Goal: Information Seeking & Learning: Compare options

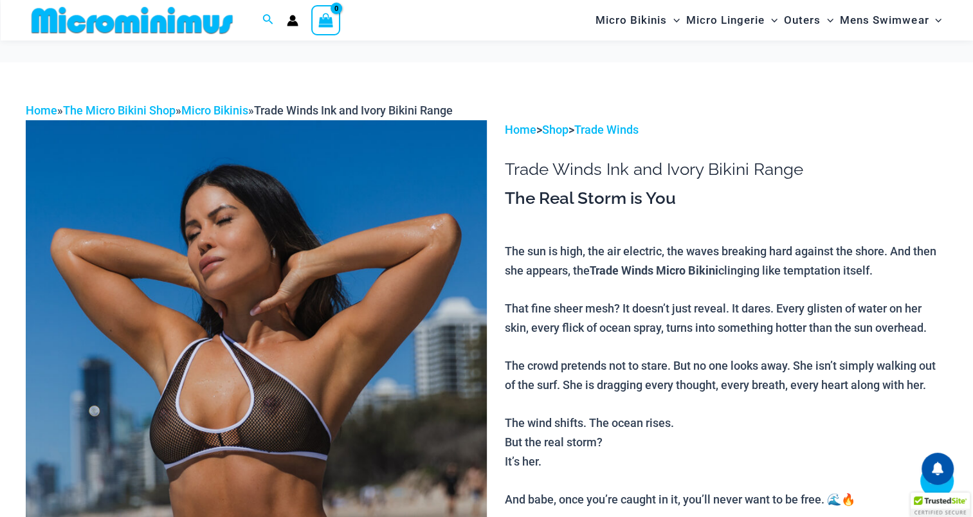
scroll to position [440, 0]
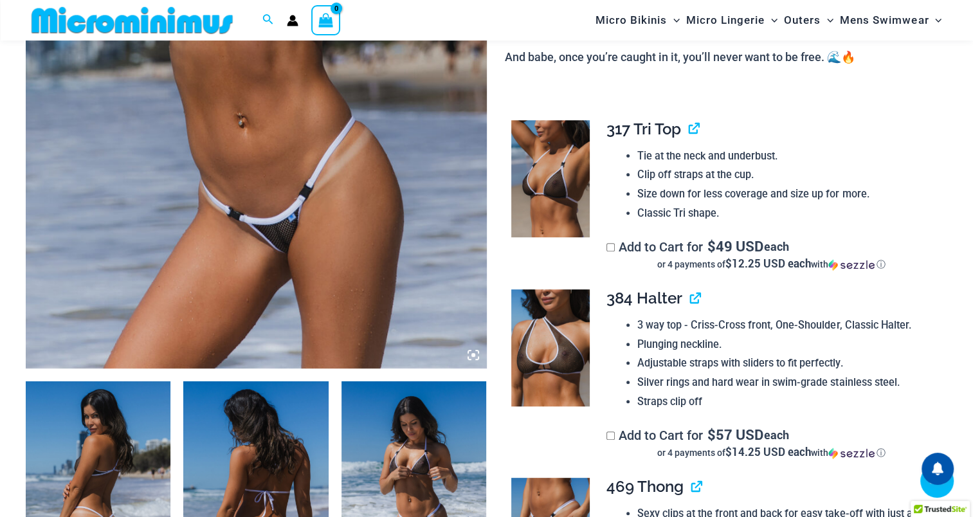
click at [306, 258] on img at bounding box center [256, 23] width 461 height 692
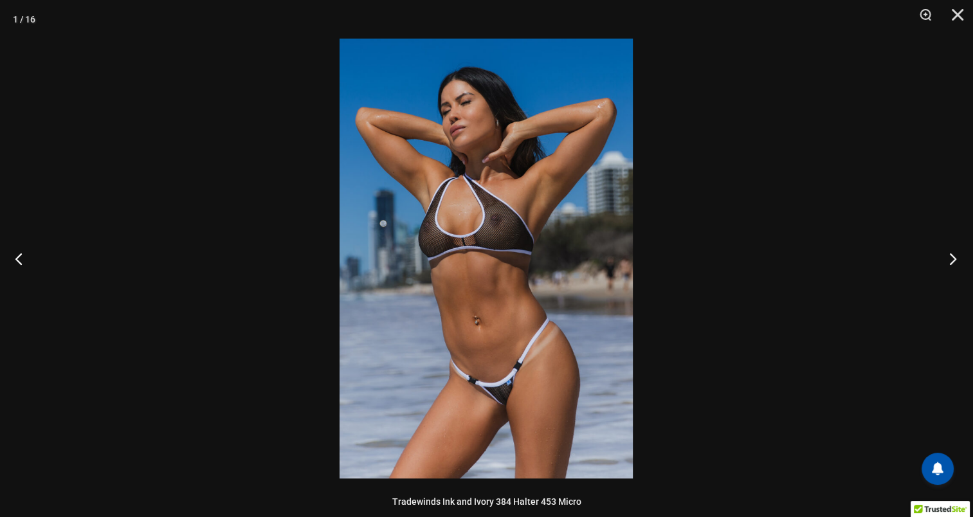
click at [952, 256] on button "Next" at bounding box center [949, 258] width 48 height 64
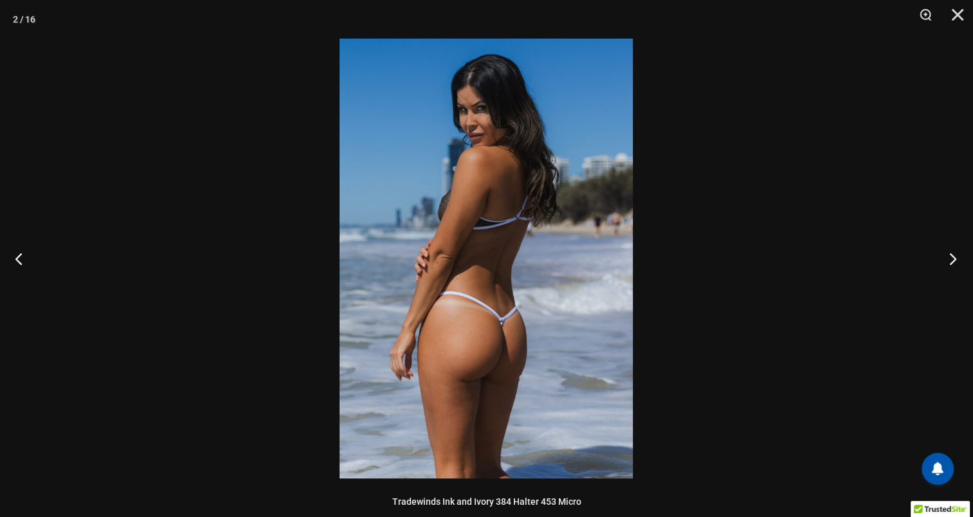
click at [952, 256] on button "Next" at bounding box center [949, 258] width 48 height 64
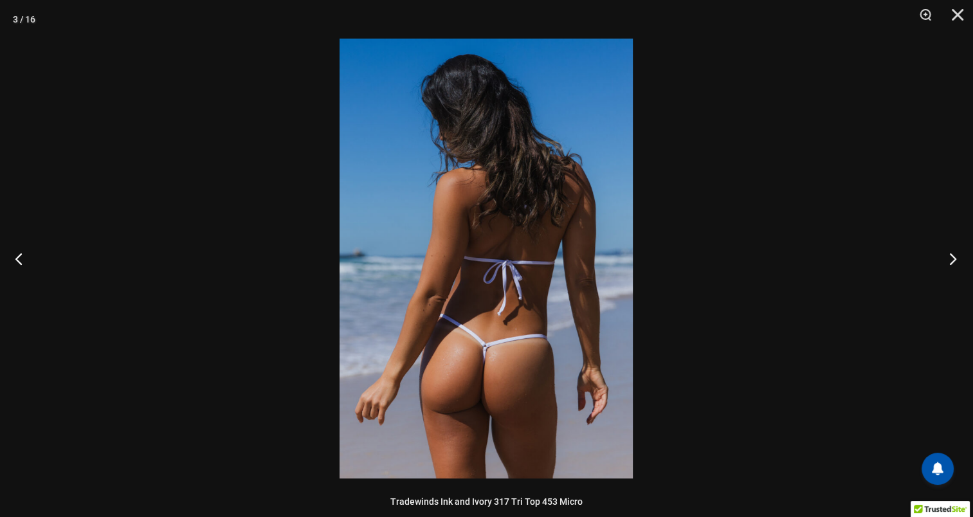
click at [952, 256] on button "Next" at bounding box center [949, 258] width 48 height 64
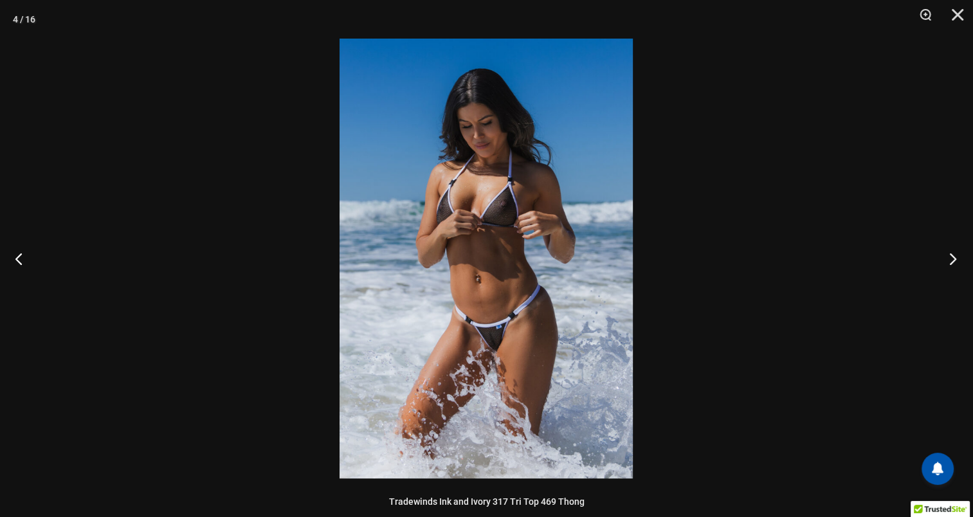
click at [952, 256] on button "Next" at bounding box center [949, 258] width 48 height 64
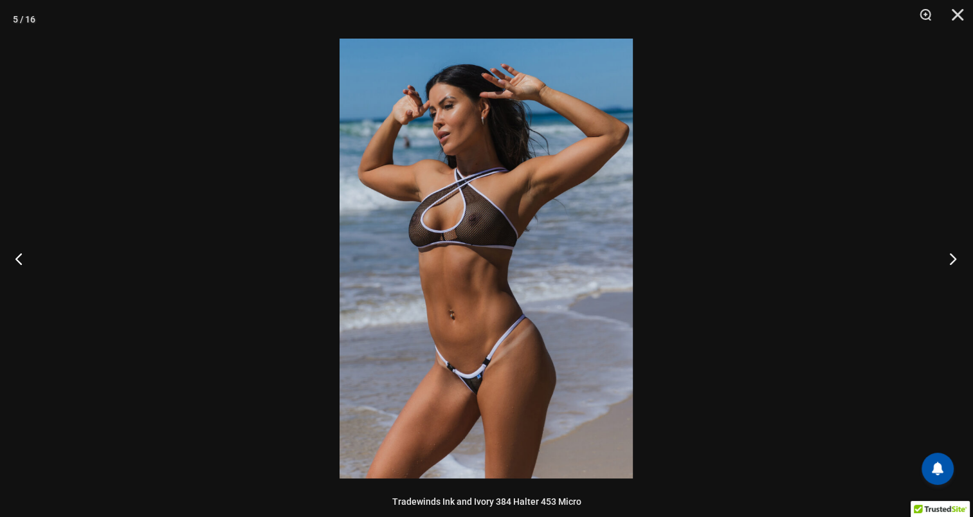
click at [952, 256] on button "Next" at bounding box center [949, 258] width 48 height 64
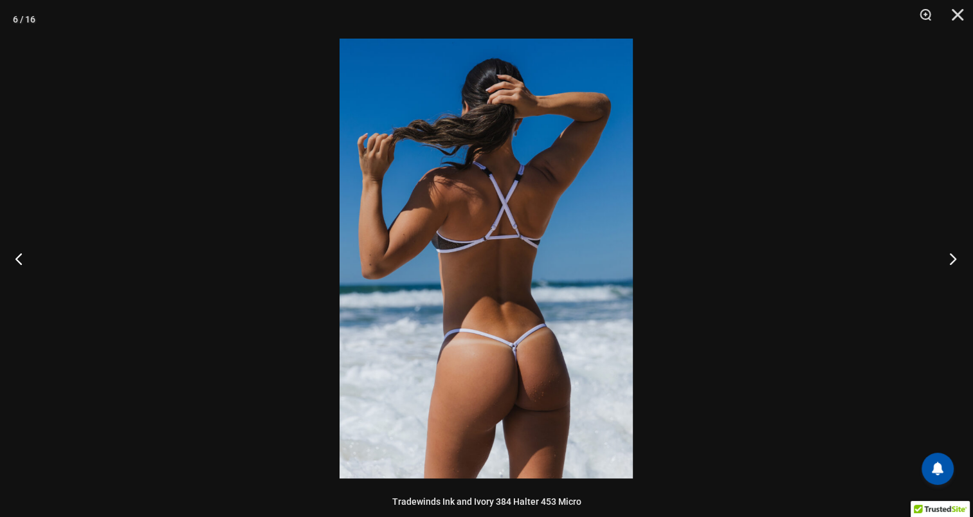
click at [952, 256] on button "Next" at bounding box center [949, 258] width 48 height 64
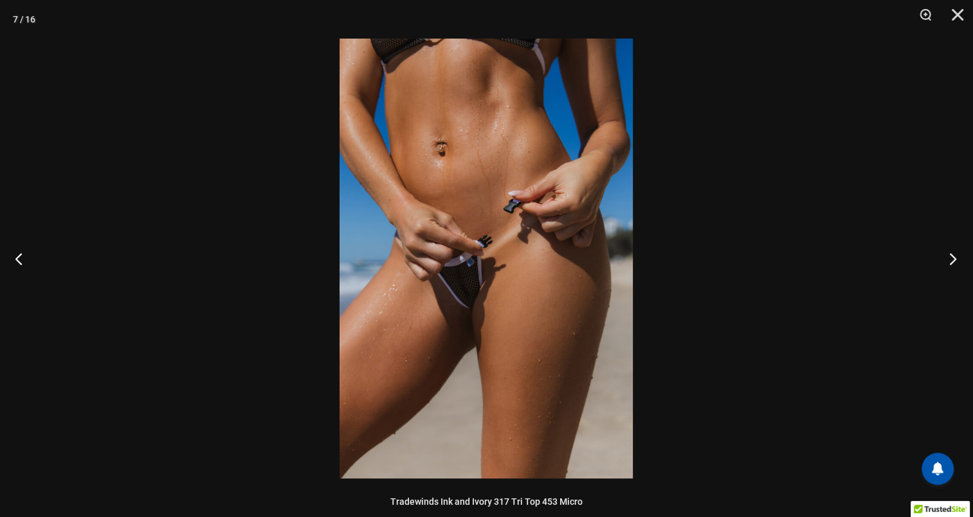
click at [952, 256] on button "Next" at bounding box center [949, 258] width 48 height 64
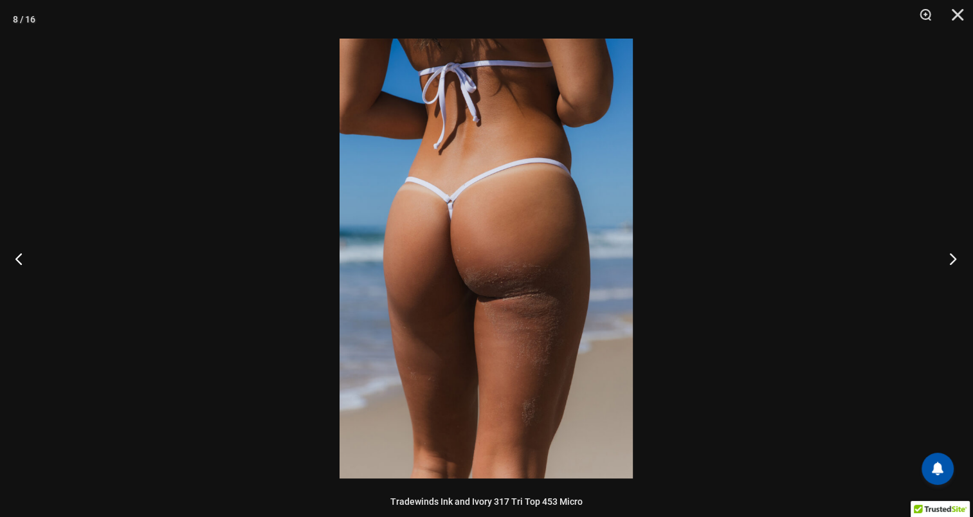
click at [952, 256] on button "Next" at bounding box center [949, 258] width 48 height 64
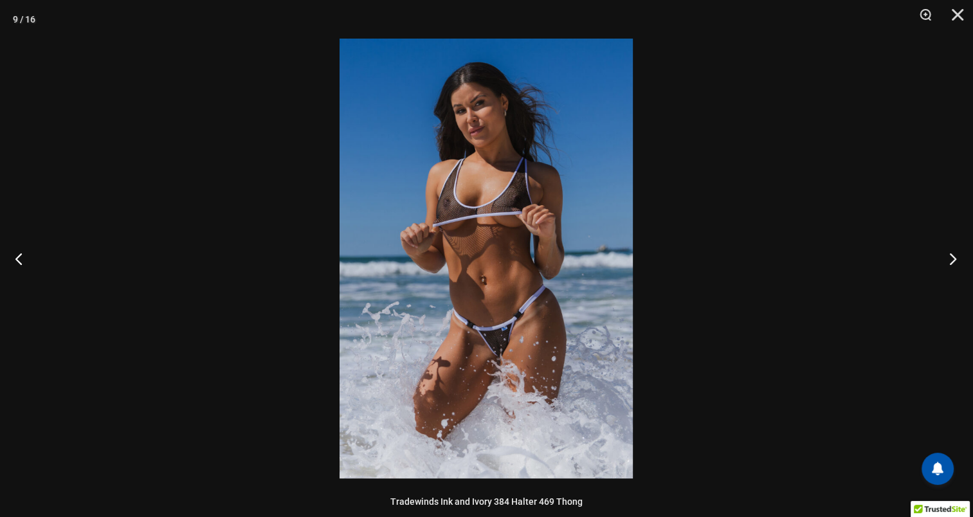
click at [952, 256] on button "Next" at bounding box center [949, 258] width 48 height 64
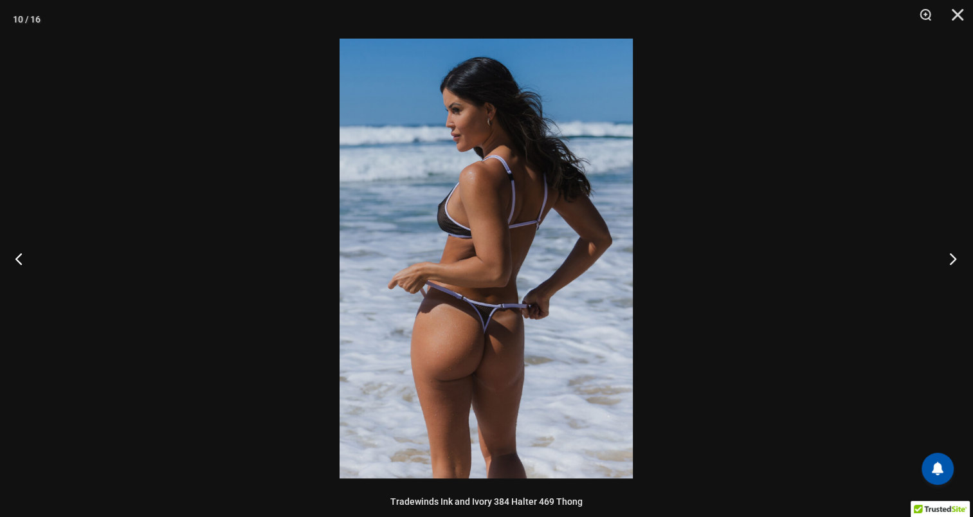
click at [952, 256] on button "Next" at bounding box center [949, 258] width 48 height 64
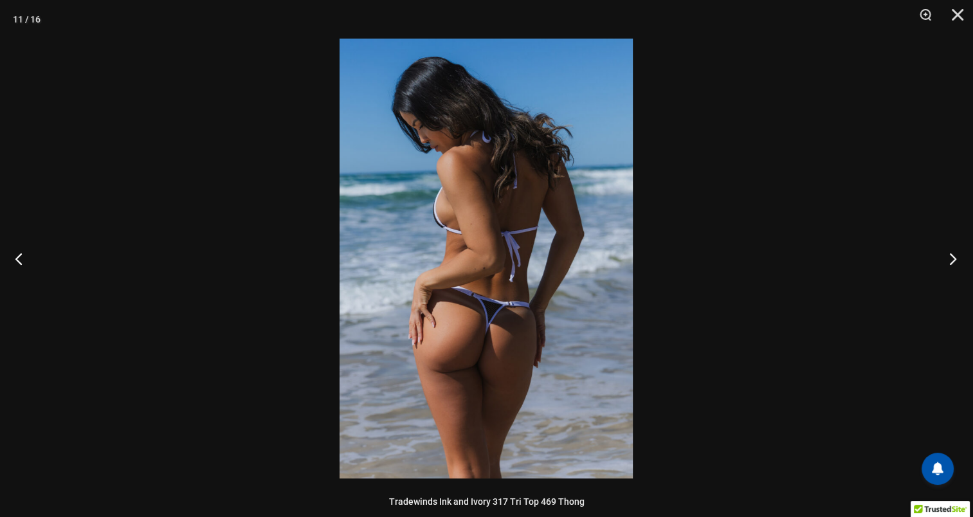
click at [952, 256] on button "Next" at bounding box center [949, 258] width 48 height 64
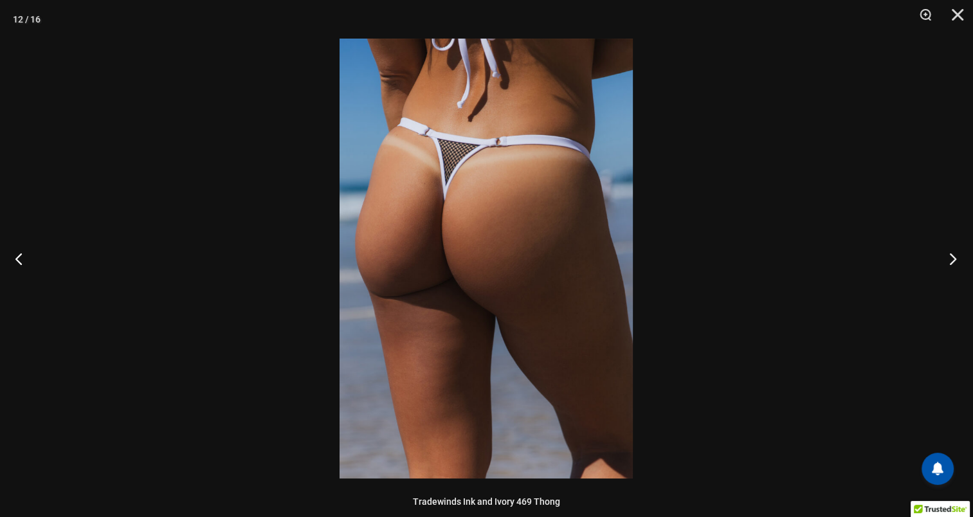
click at [952, 256] on button "Next" at bounding box center [949, 258] width 48 height 64
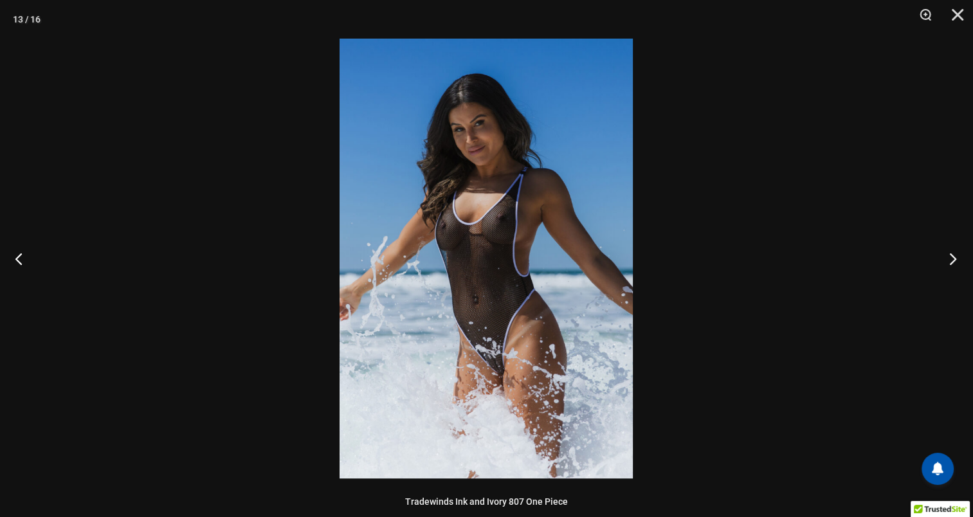
click at [952, 256] on button "Next" at bounding box center [949, 258] width 48 height 64
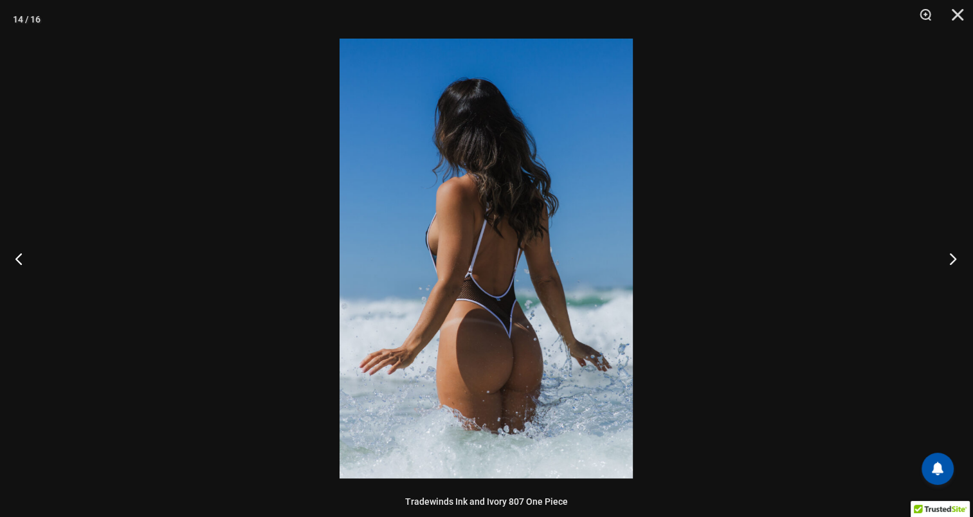
click at [952, 256] on button "Next" at bounding box center [949, 258] width 48 height 64
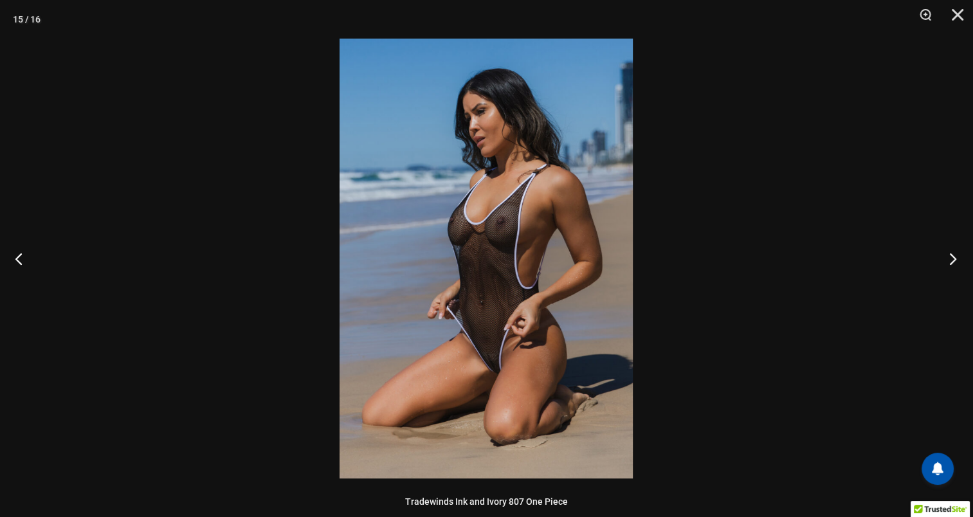
click at [952, 256] on button "Next" at bounding box center [949, 258] width 48 height 64
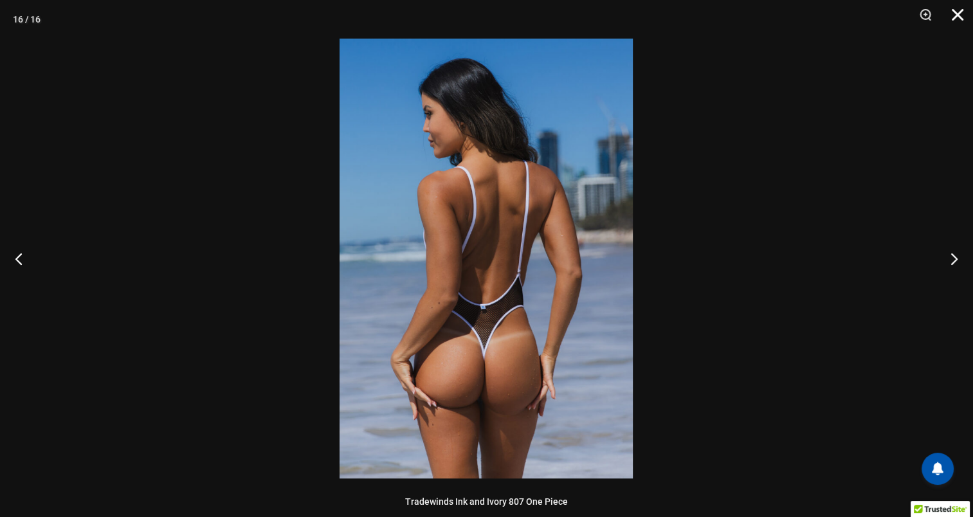
click at [957, 11] on button "Close" at bounding box center [953, 19] width 32 height 39
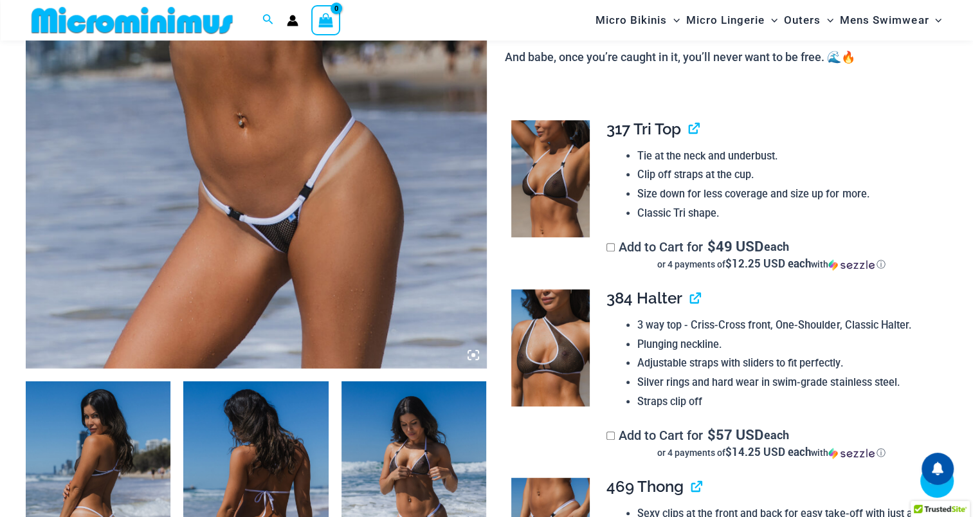
click at [555, 187] on img at bounding box center [551, 178] width 78 height 117
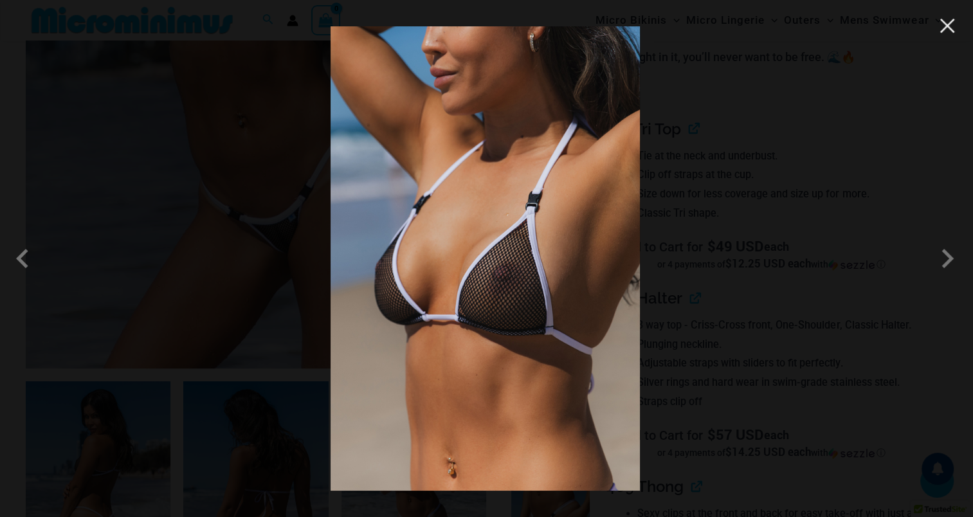
click at [951, 26] on button "Close" at bounding box center [947, 25] width 19 height 19
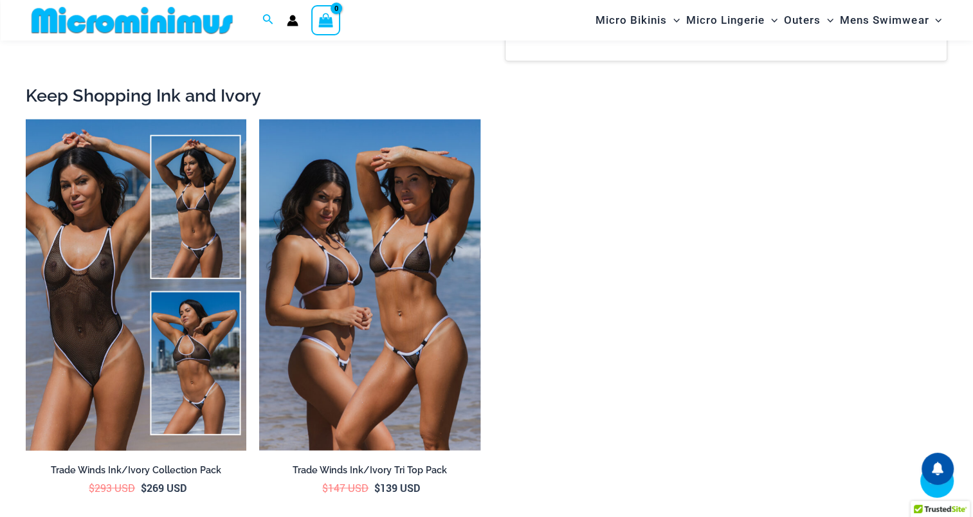
scroll to position [1620, 0]
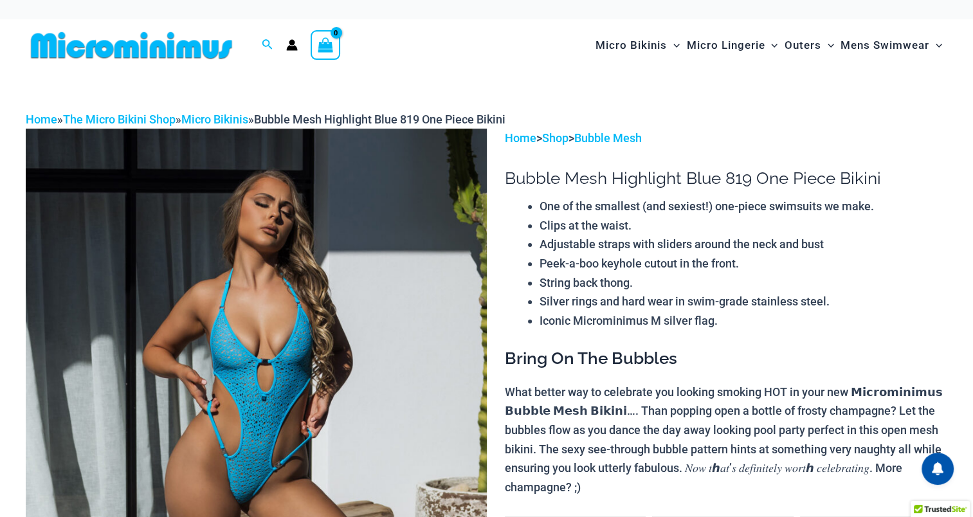
click at [241, 484] on img at bounding box center [256, 475] width 461 height 692
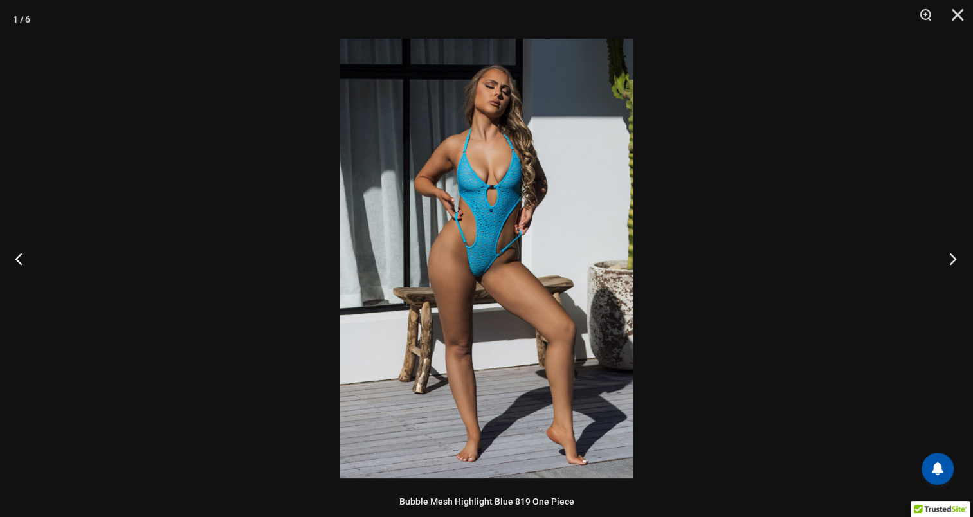
click at [952, 261] on button "Next" at bounding box center [949, 258] width 48 height 64
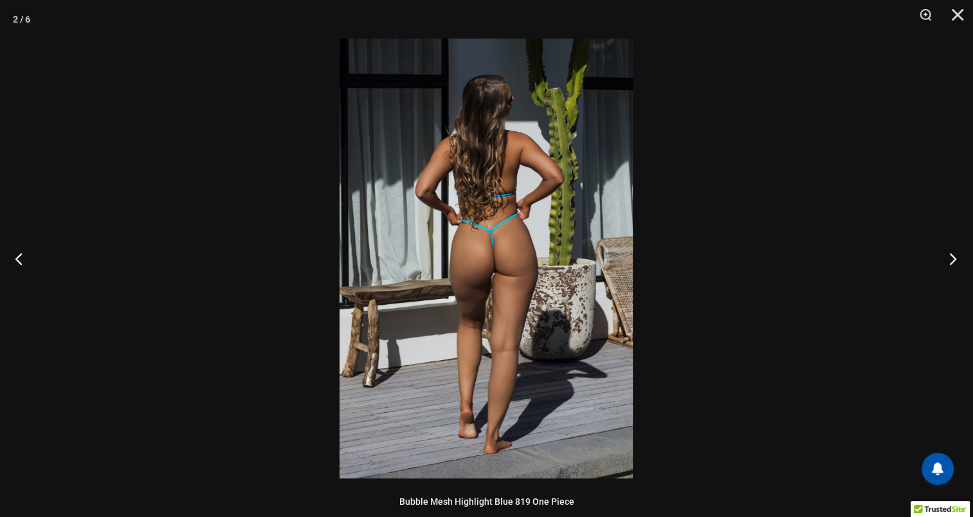
click at [952, 261] on button "Next" at bounding box center [949, 258] width 48 height 64
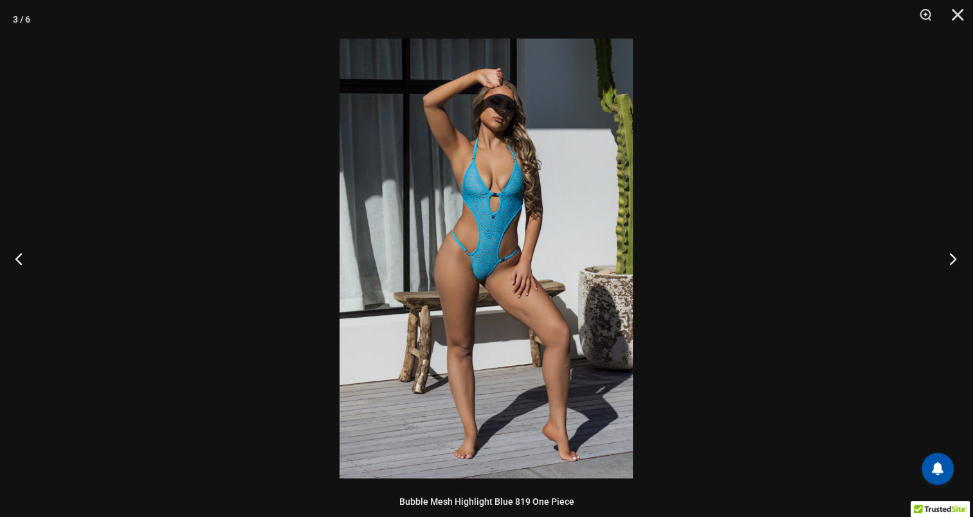
click at [952, 261] on button "Next" at bounding box center [949, 258] width 48 height 64
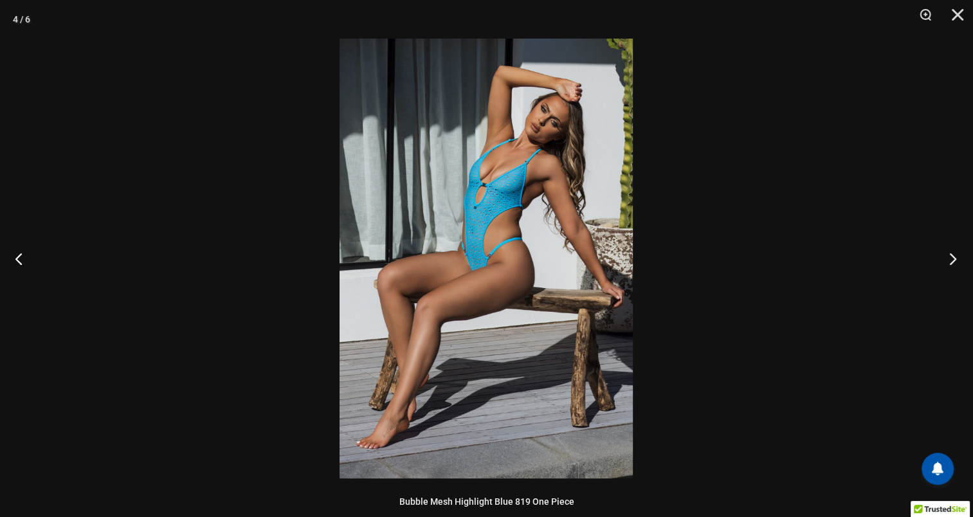
click at [952, 261] on button "Next" at bounding box center [949, 258] width 48 height 64
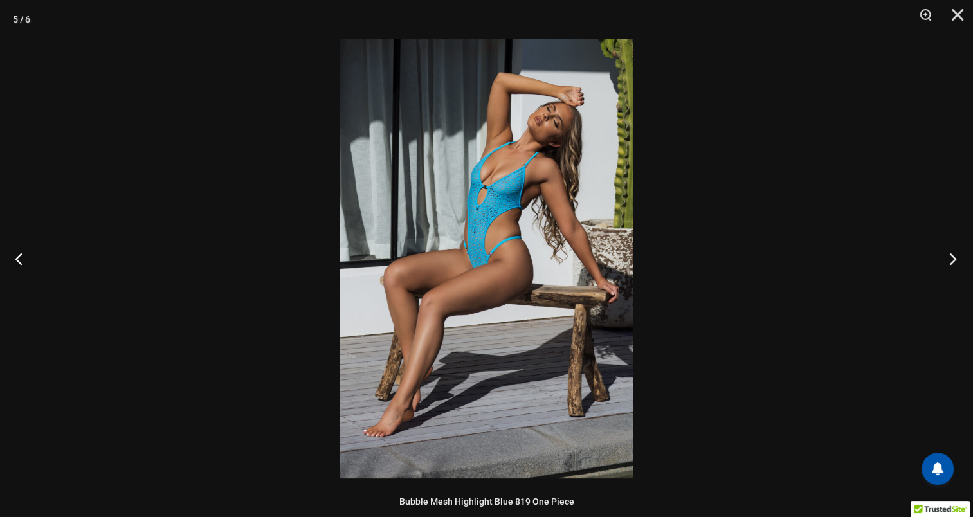
click at [952, 261] on button "Next" at bounding box center [949, 258] width 48 height 64
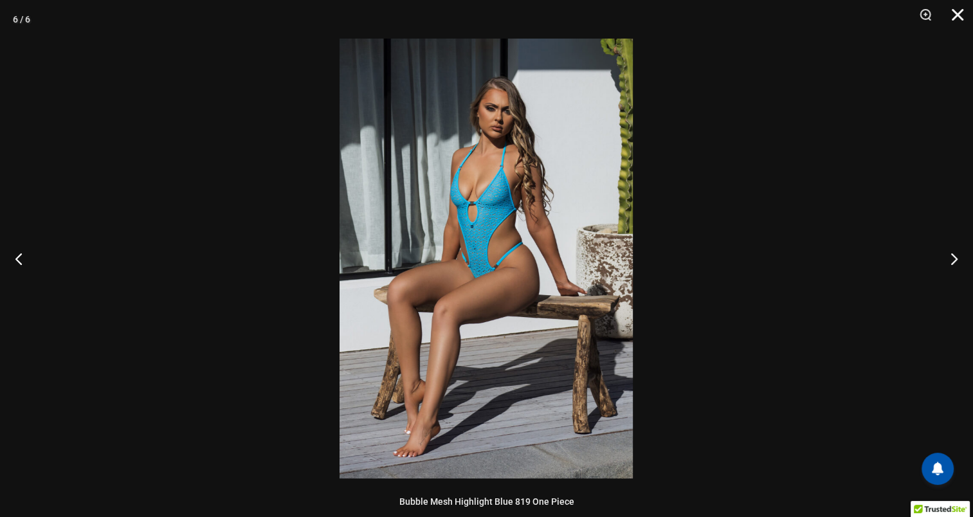
click at [960, 17] on button "Close" at bounding box center [953, 19] width 32 height 39
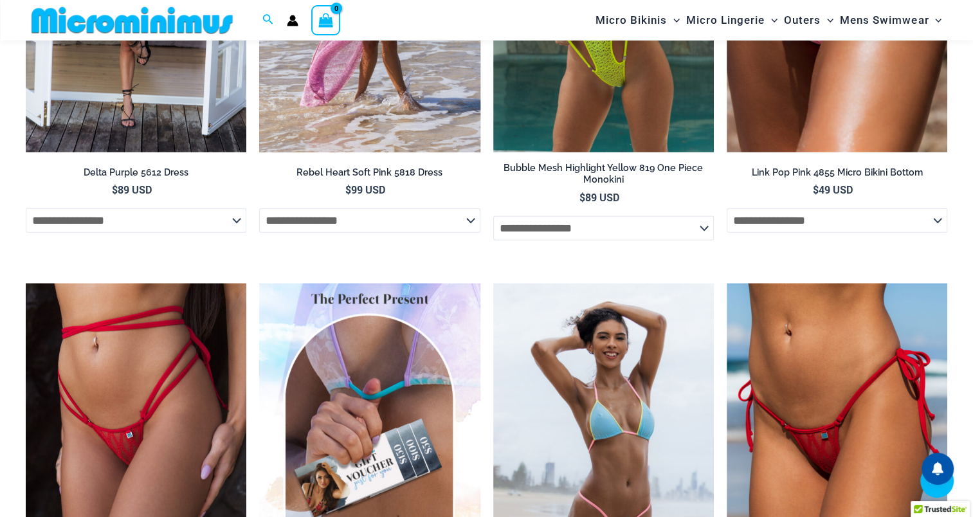
scroll to position [3758, 0]
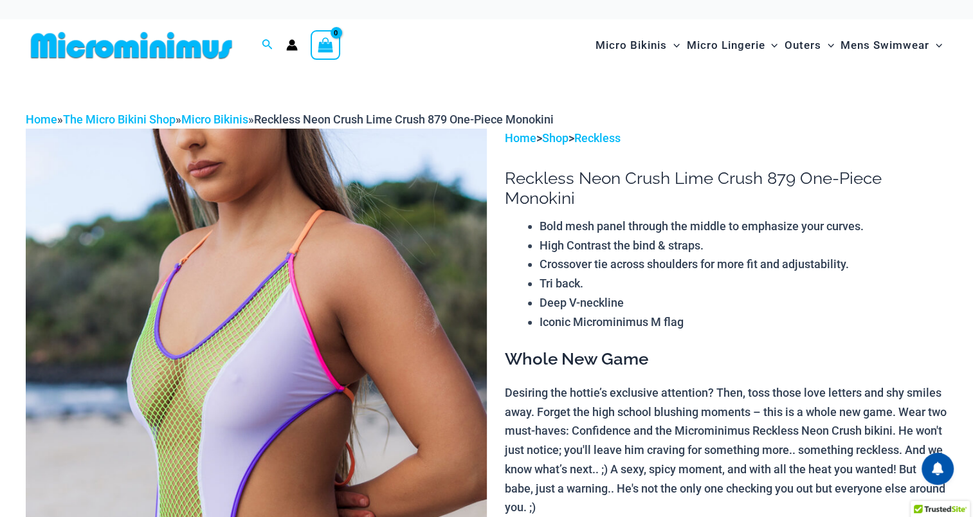
click at [263, 412] on img at bounding box center [256, 475] width 461 height 692
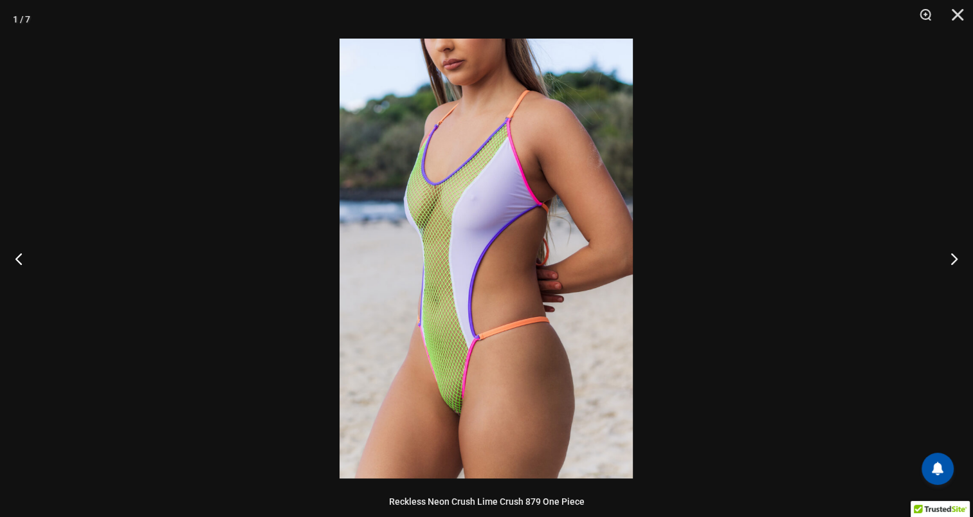
click at [457, 401] on img at bounding box center [486, 259] width 293 height 440
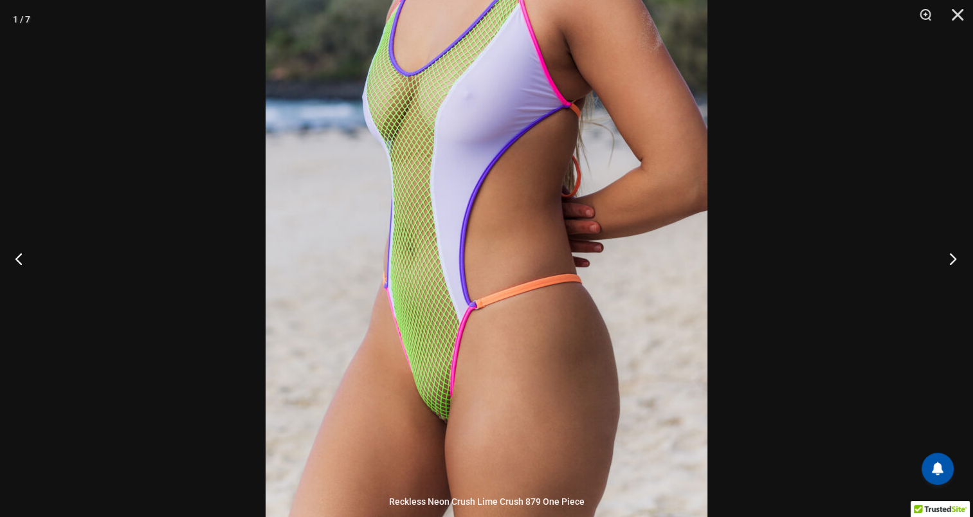
click at [952, 258] on button "Next" at bounding box center [949, 258] width 48 height 64
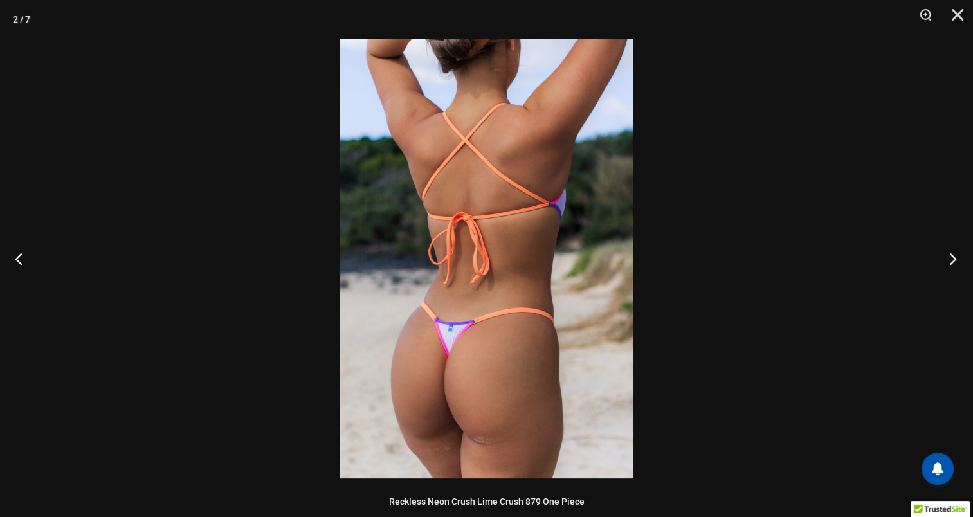
click at [952, 258] on button "Next" at bounding box center [949, 258] width 48 height 64
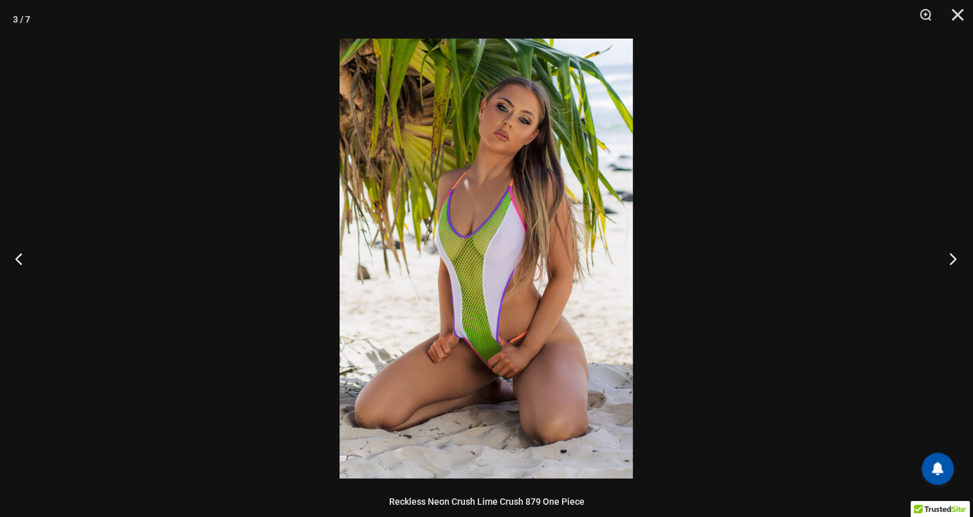
click at [952, 258] on button "Next" at bounding box center [949, 258] width 48 height 64
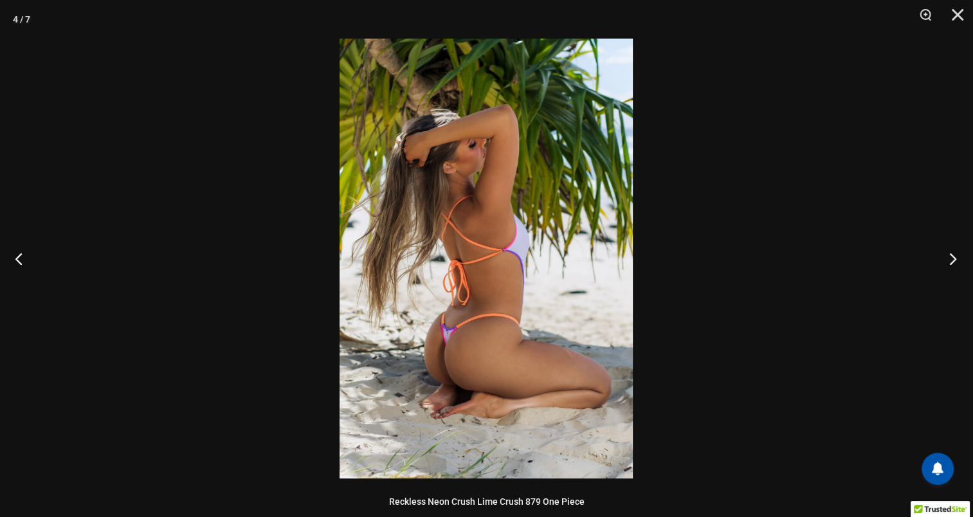
click at [952, 258] on button "Next" at bounding box center [949, 258] width 48 height 64
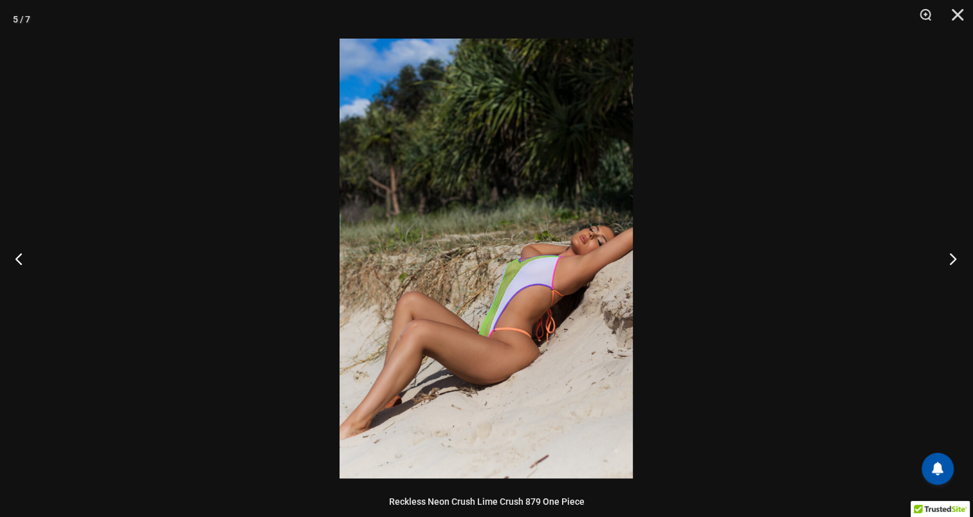
click at [952, 258] on button "Next" at bounding box center [949, 258] width 48 height 64
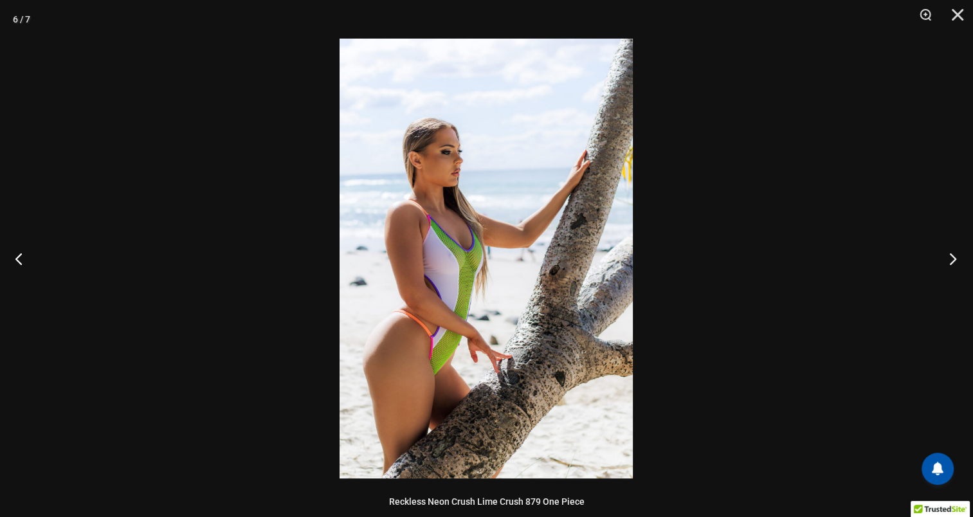
click at [952, 258] on button "Next" at bounding box center [949, 258] width 48 height 64
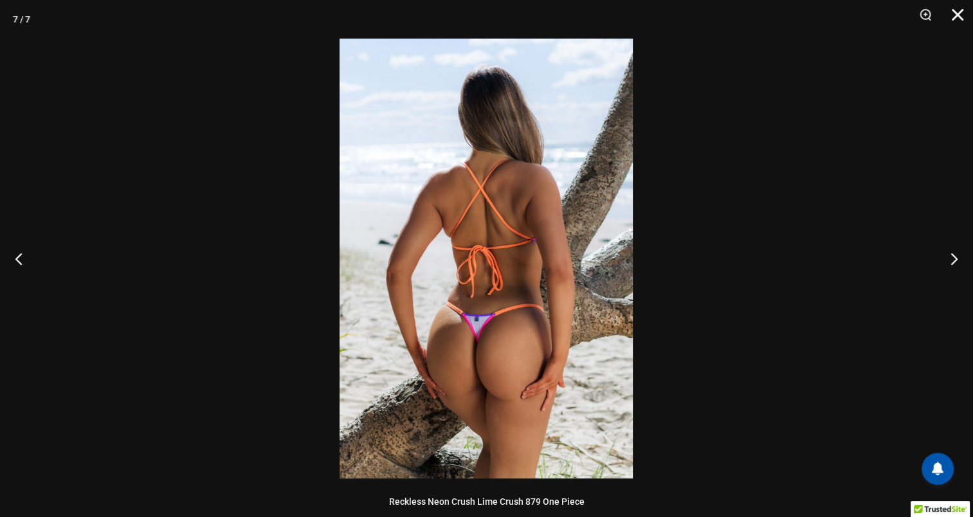
click at [955, 15] on button "Close" at bounding box center [953, 19] width 32 height 39
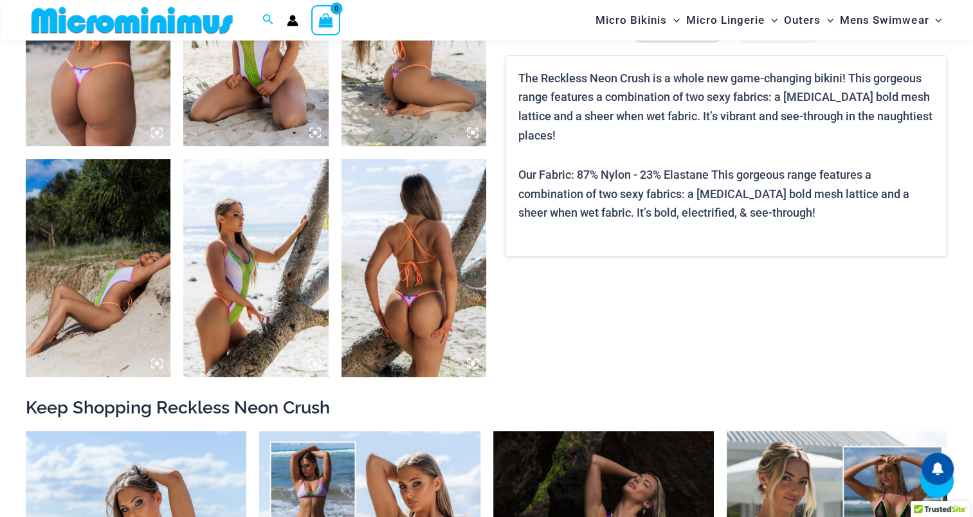
scroll to position [1345, 0]
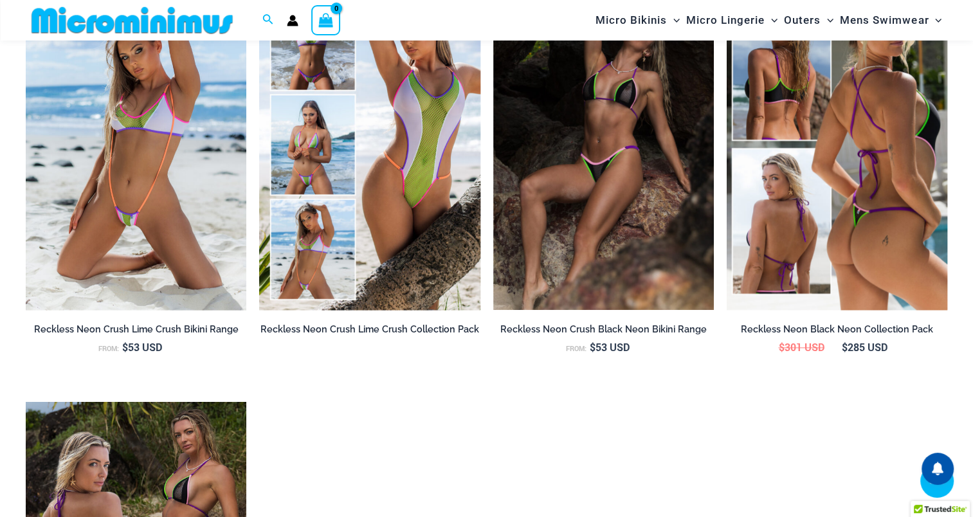
click at [811, 193] on img at bounding box center [837, 144] width 221 height 331
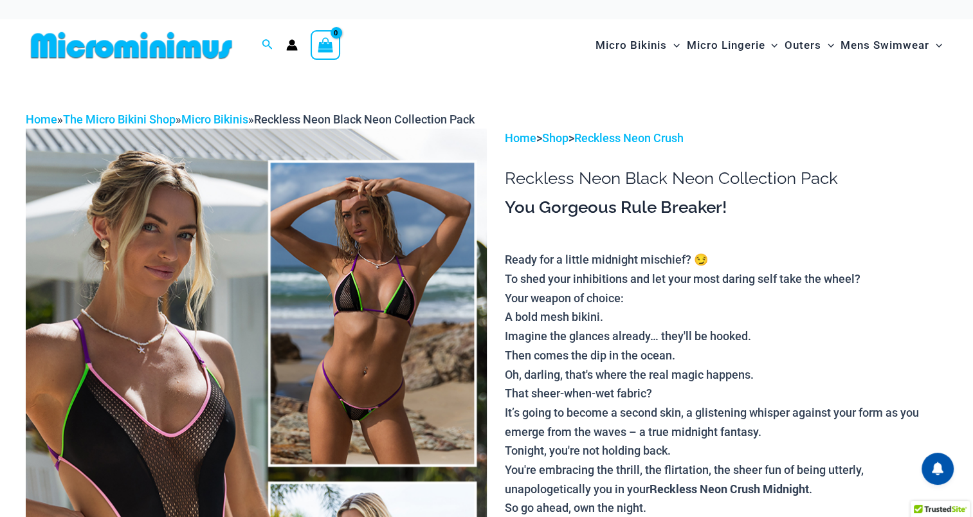
click at [217, 364] on img at bounding box center [256, 475] width 461 height 692
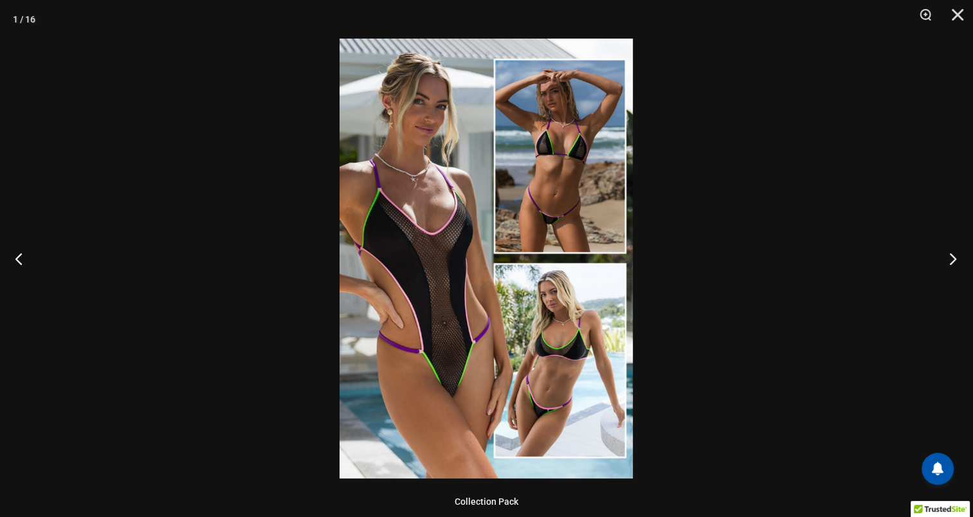
click at [950, 255] on button "Next" at bounding box center [949, 258] width 48 height 64
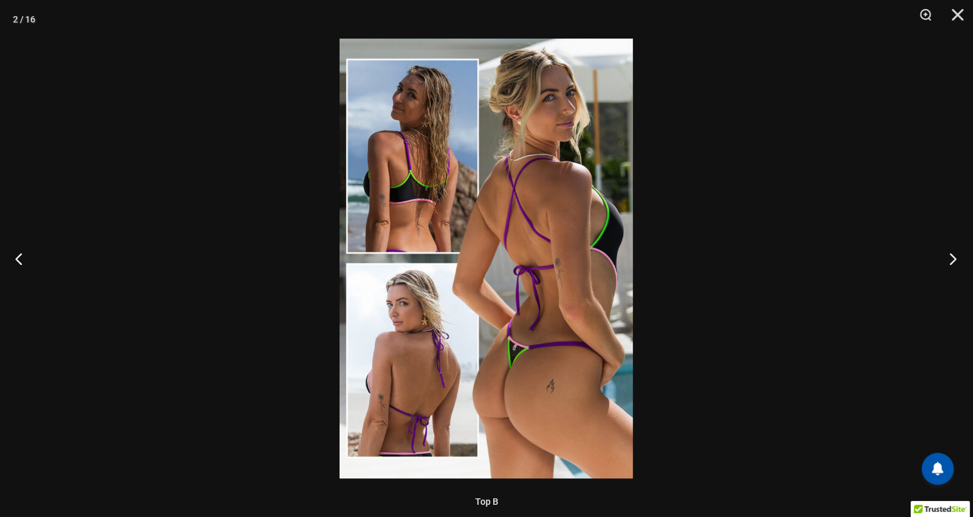
click at [950, 255] on button "Next" at bounding box center [949, 258] width 48 height 64
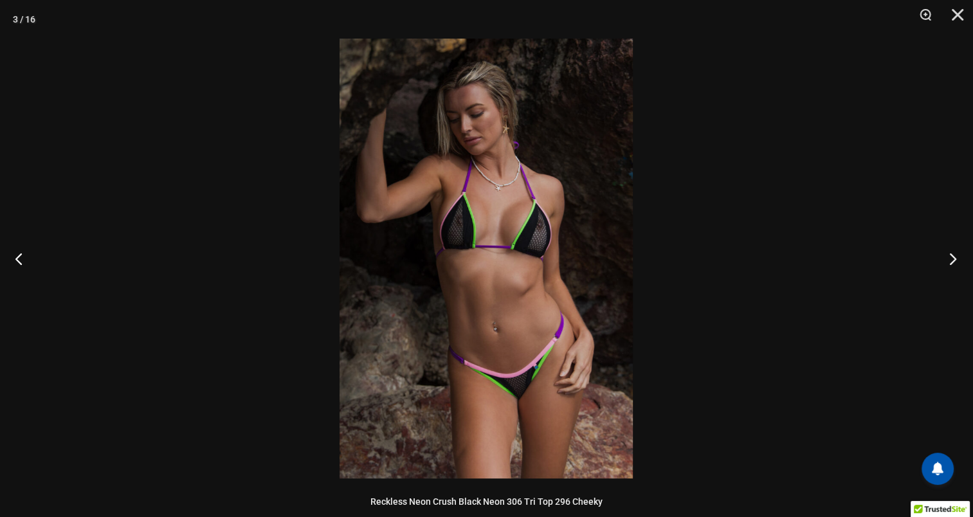
click at [950, 255] on button "Next" at bounding box center [949, 258] width 48 height 64
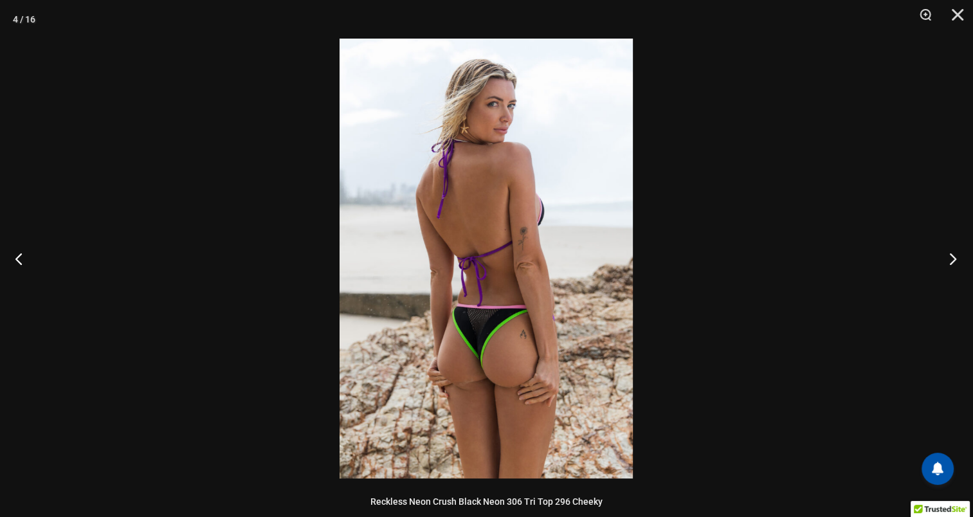
click at [950, 255] on button "Next" at bounding box center [949, 258] width 48 height 64
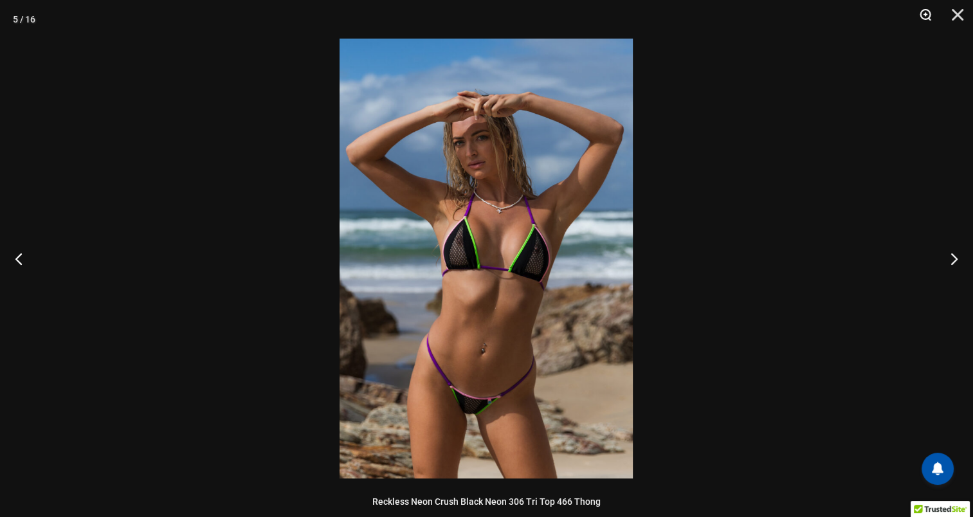
click at [921, 14] on button "Zoom" at bounding box center [921, 19] width 32 height 39
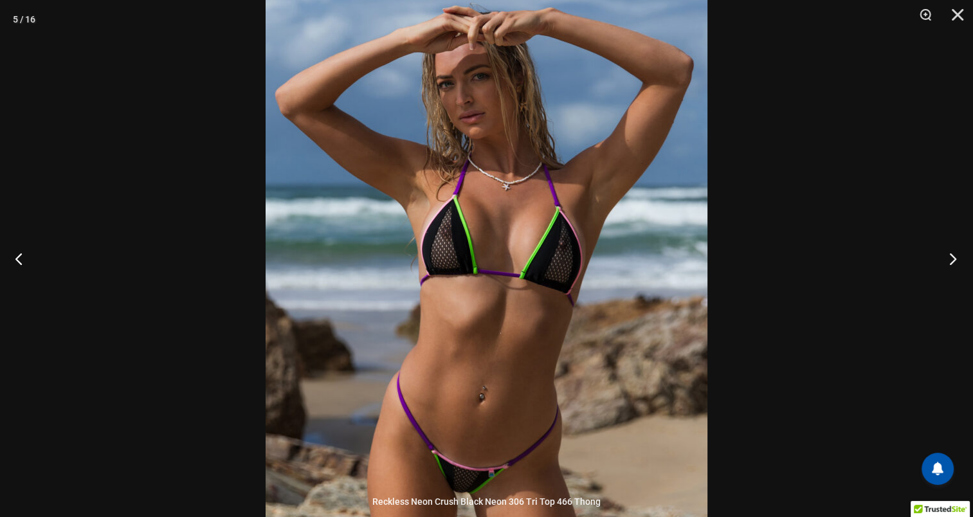
click at [952, 259] on button "Next" at bounding box center [949, 258] width 48 height 64
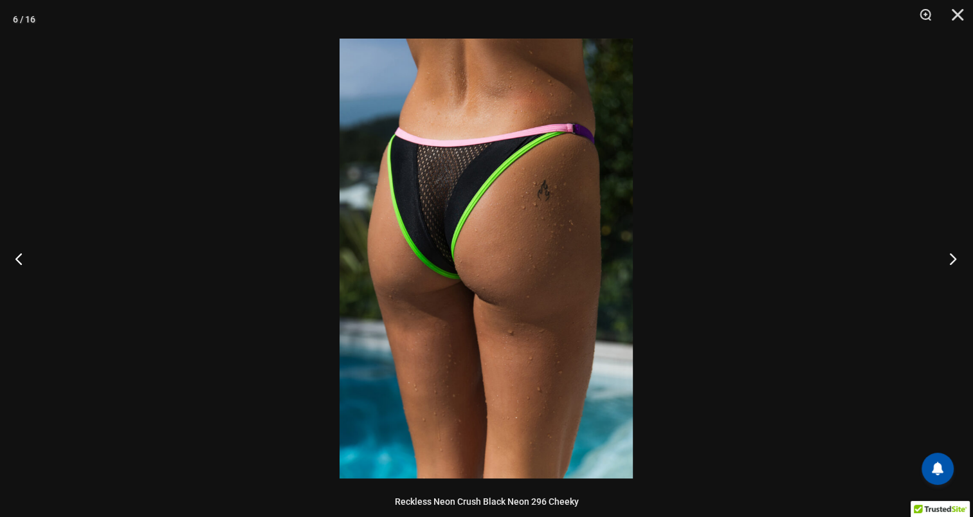
click at [952, 259] on button "Next" at bounding box center [949, 258] width 48 height 64
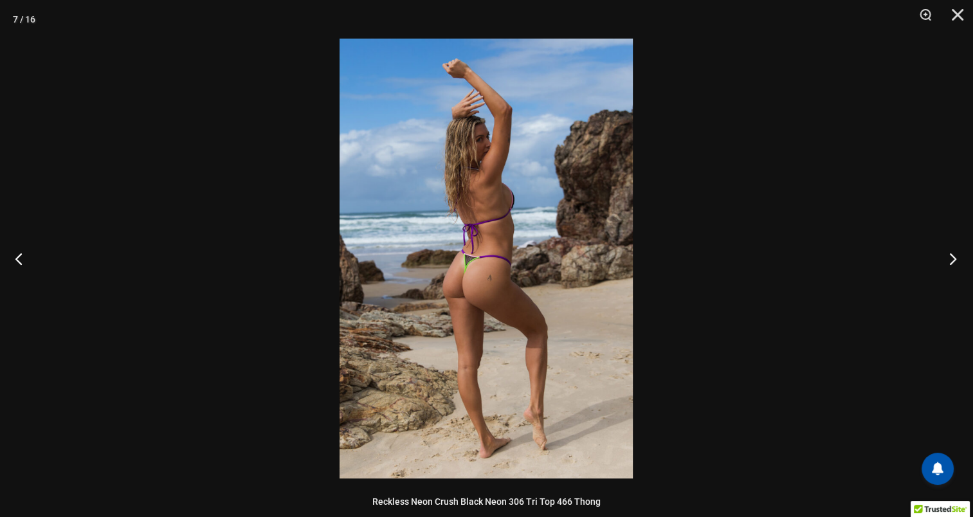
click at [952, 259] on button "Next" at bounding box center [949, 258] width 48 height 64
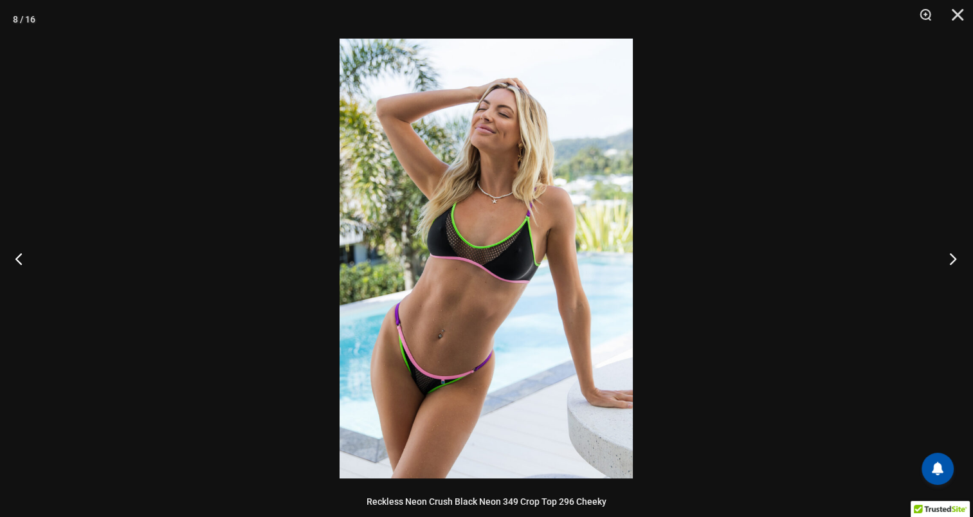
click at [952, 259] on button "Next" at bounding box center [949, 258] width 48 height 64
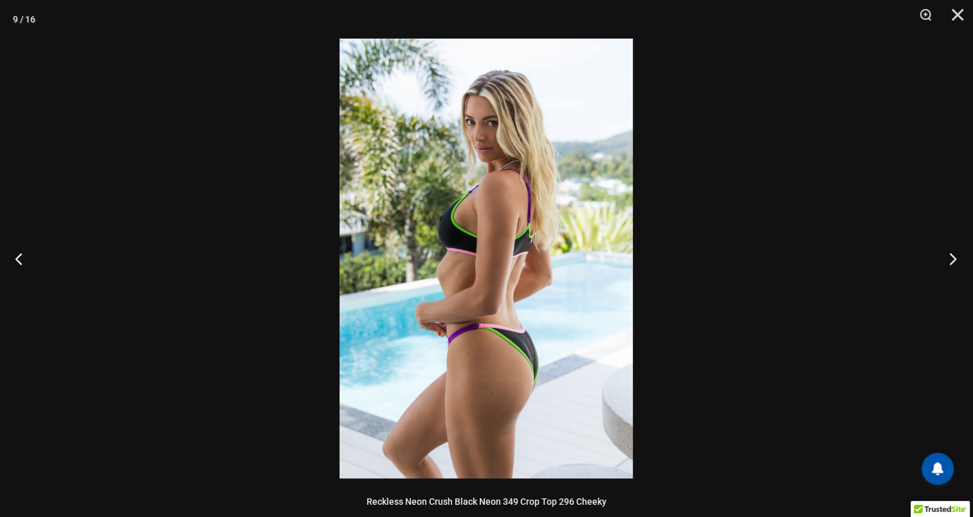
click at [952, 259] on button "Next" at bounding box center [949, 258] width 48 height 64
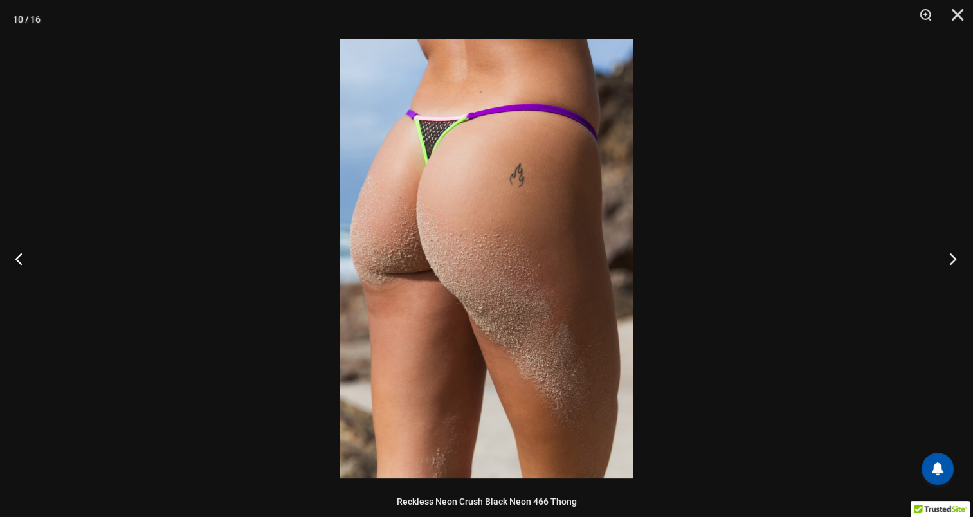
click at [952, 259] on button "Next" at bounding box center [949, 258] width 48 height 64
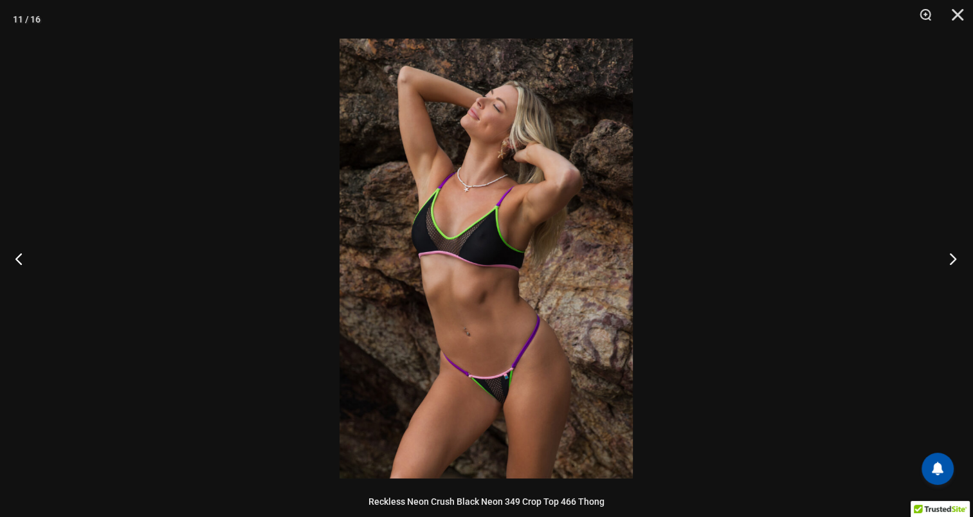
click at [952, 259] on button "Next" at bounding box center [949, 258] width 48 height 64
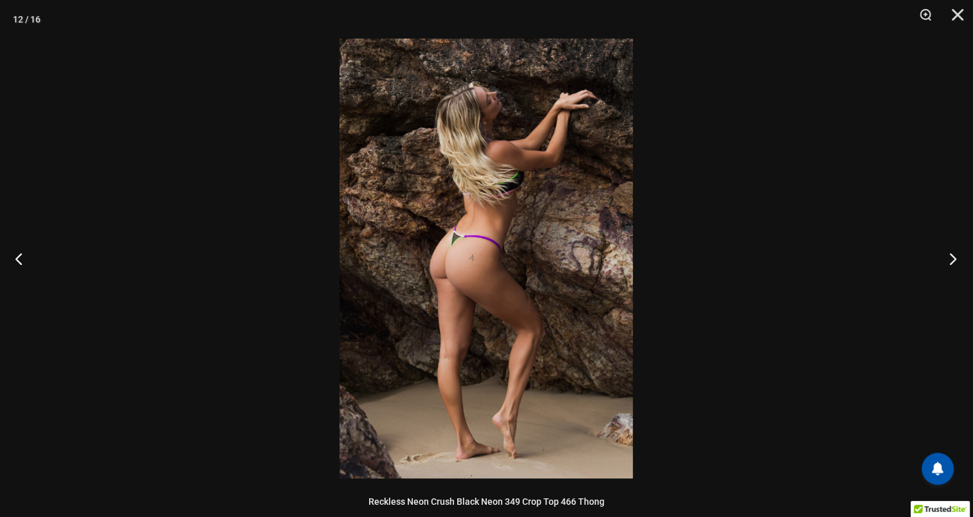
click at [952, 259] on button "Next" at bounding box center [949, 258] width 48 height 64
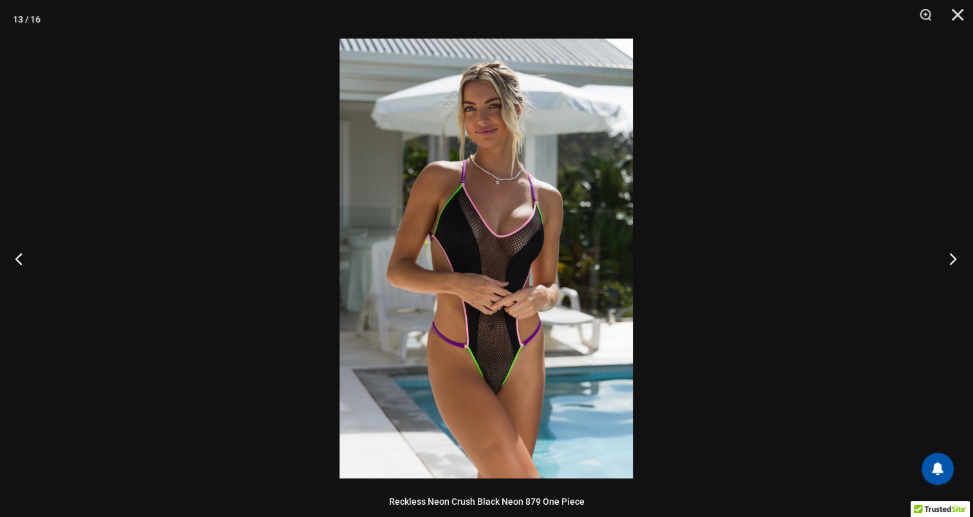
click at [952, 259] on button "Next" at bounding box center [949, 258] width 48 height 64
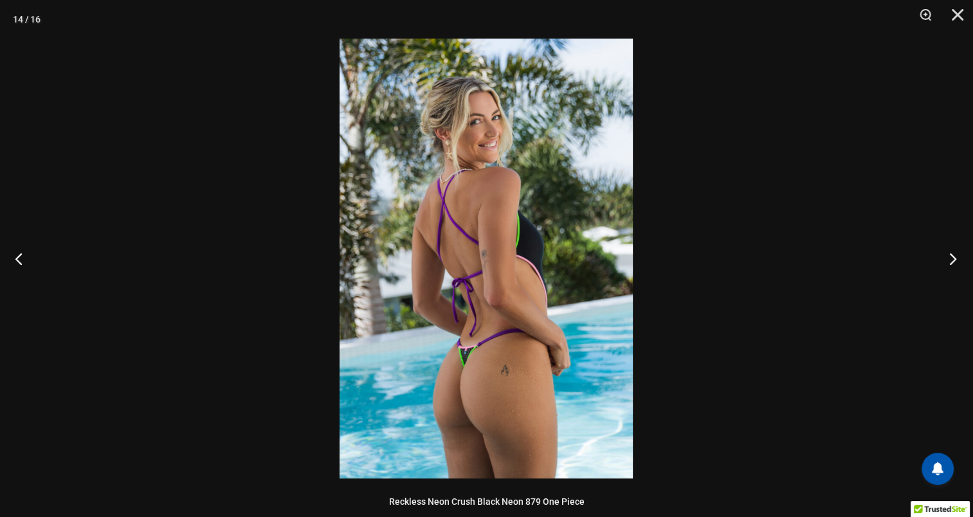
click at [952, 259] on button "Next" at bounding box center [949, 258] width 48 height 64
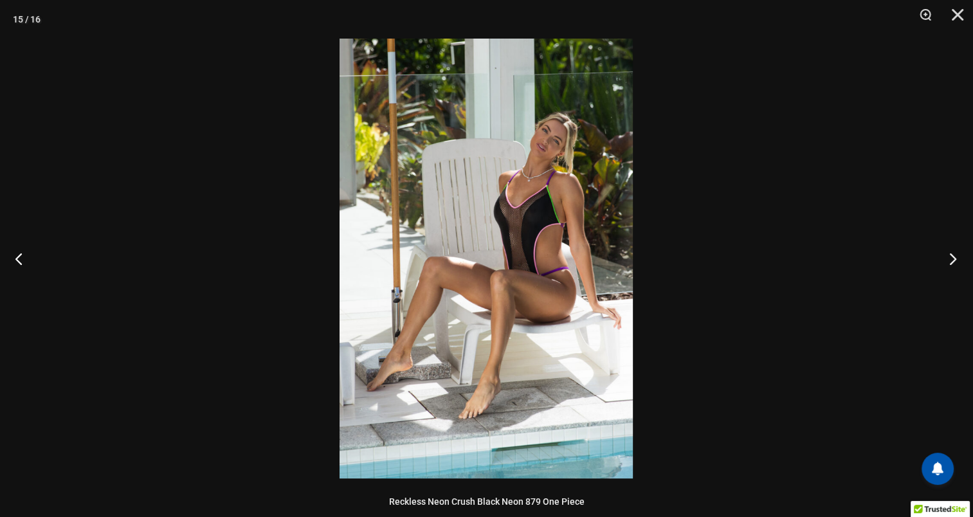
click at [952, 259] on button "Next" at bounding box center [949, 258] width 48 height 64
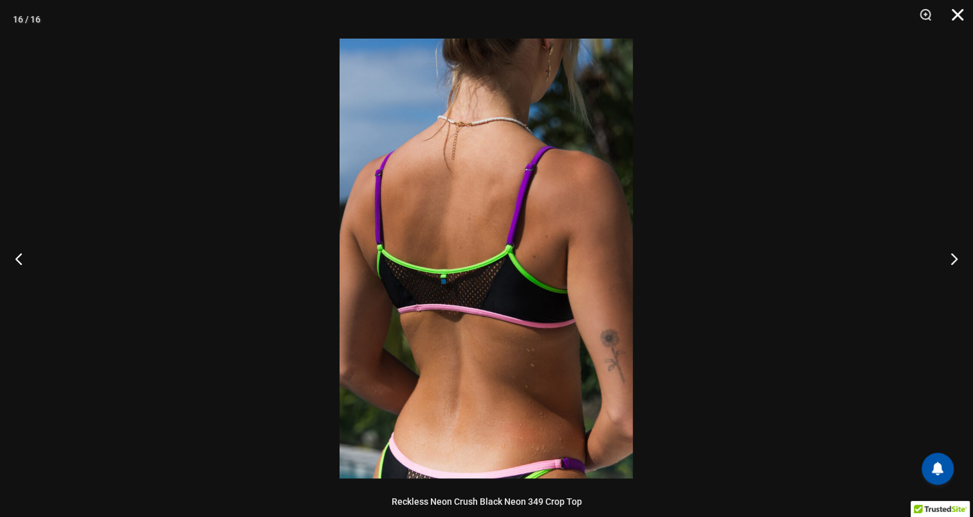
click at [956, 14] on button "Close" at bounding box center [953, 19] width 32 height 39
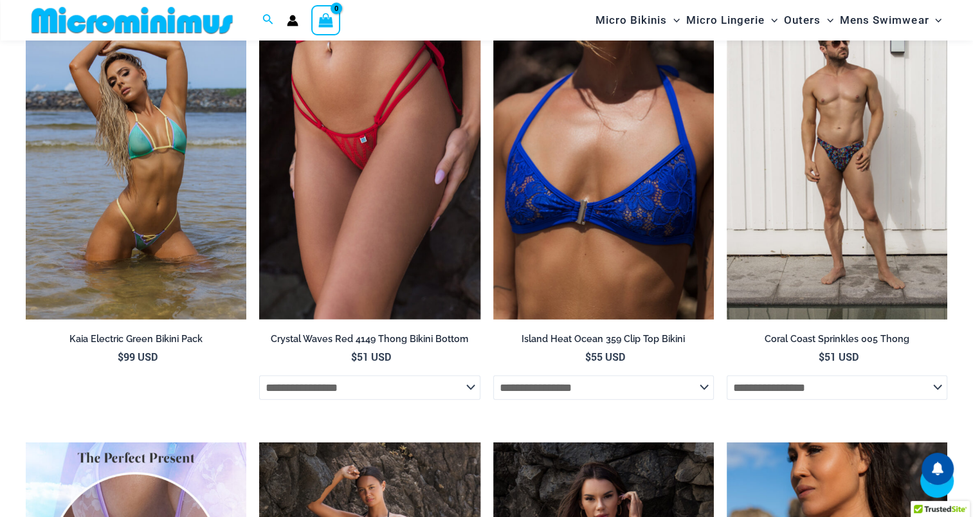
scroll to position [3608, 0]
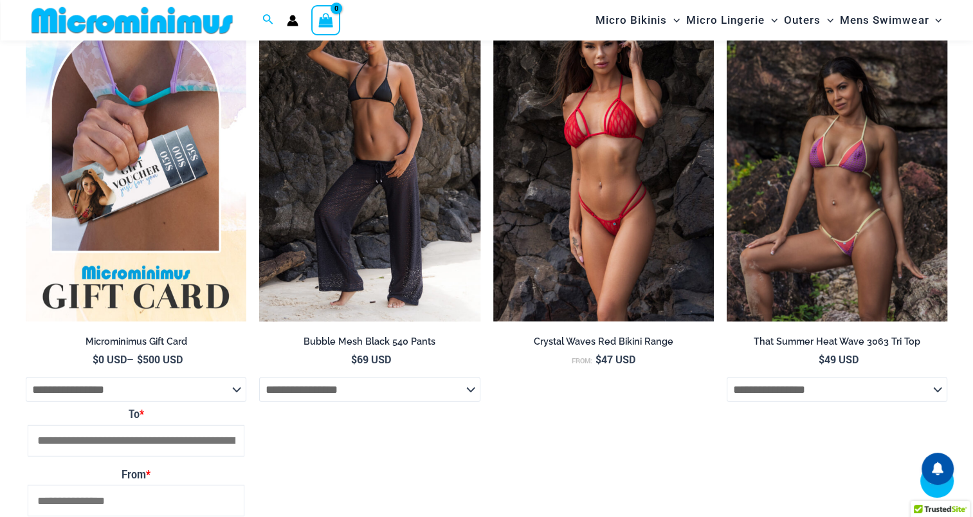
click at [836, 199] on img at bounding box center [837, 155] width 221 height 331
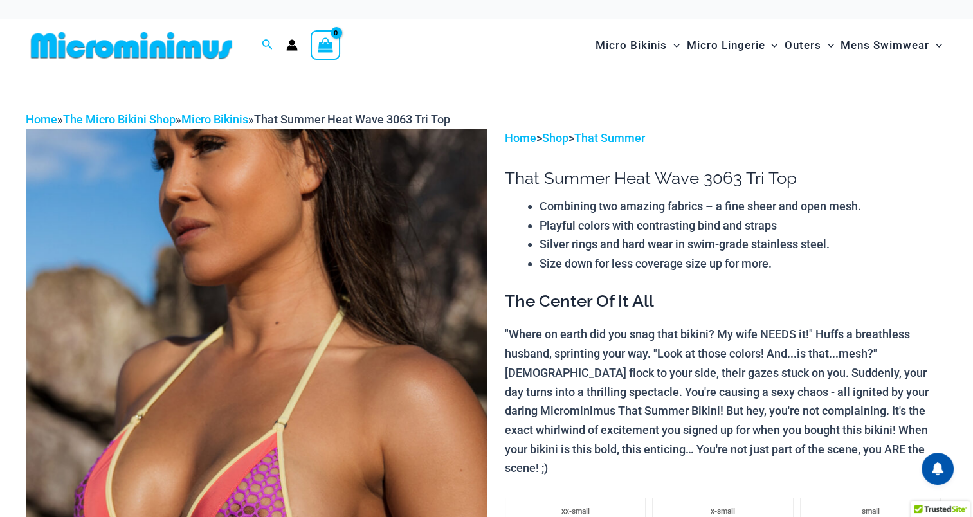
click at [337, 380] on img at bounding box center [256, 475] width 461 height 692
click at [347, 384] on img at bounding box center [256, 475] width 461 height 692
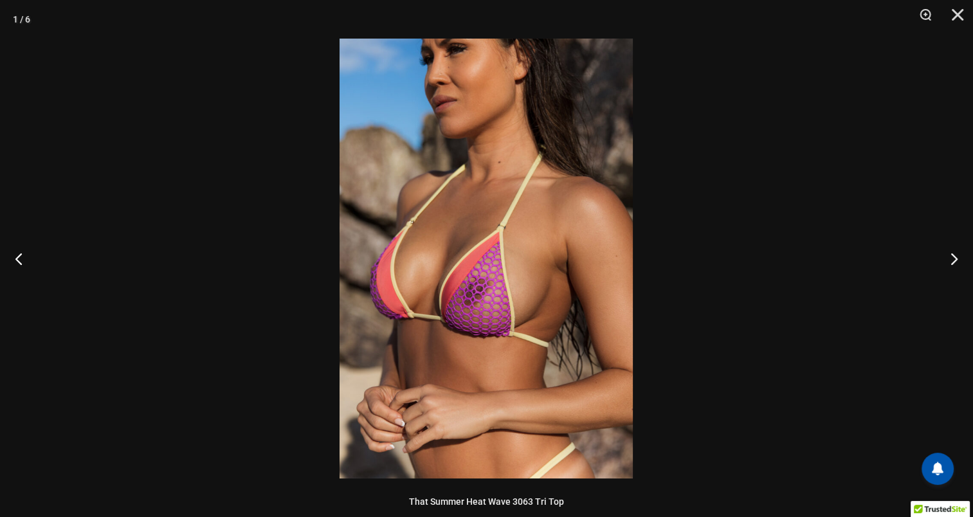
click at [347, 384] on img at bounding box center [486, 259] width 293 height 440
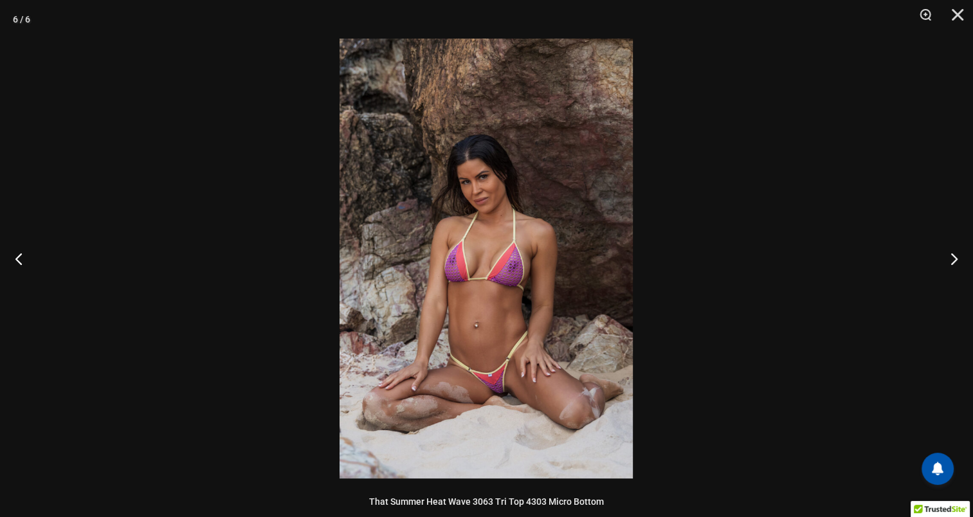
click at [515, 402] on img at bounding box center [486, 259] width 293 height 440
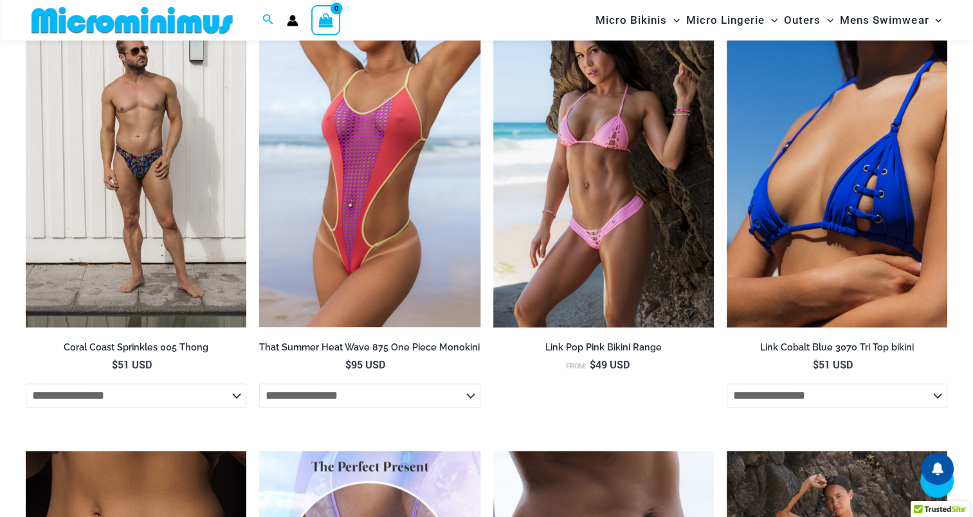
scroll to position [2250, 0]
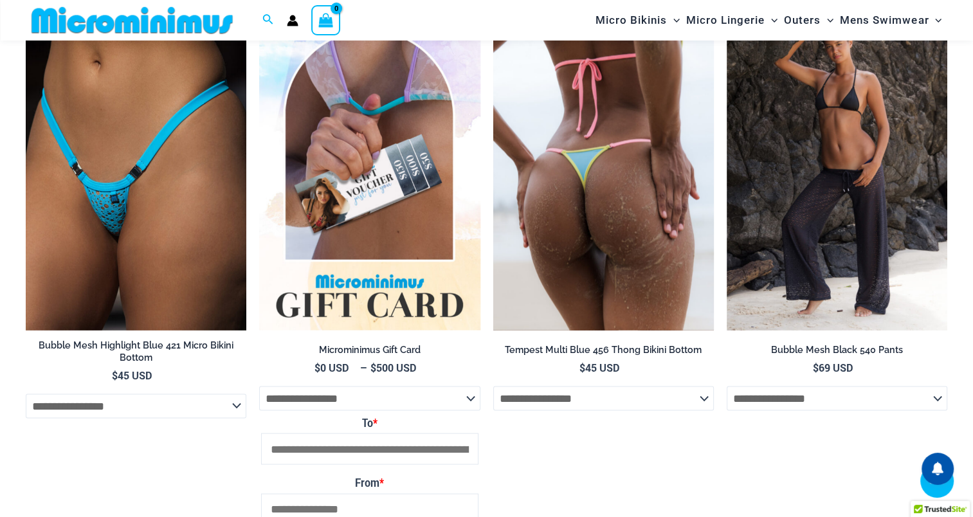
click at [614, 238] on img at bounding box center [603, 164] width 221 height 331
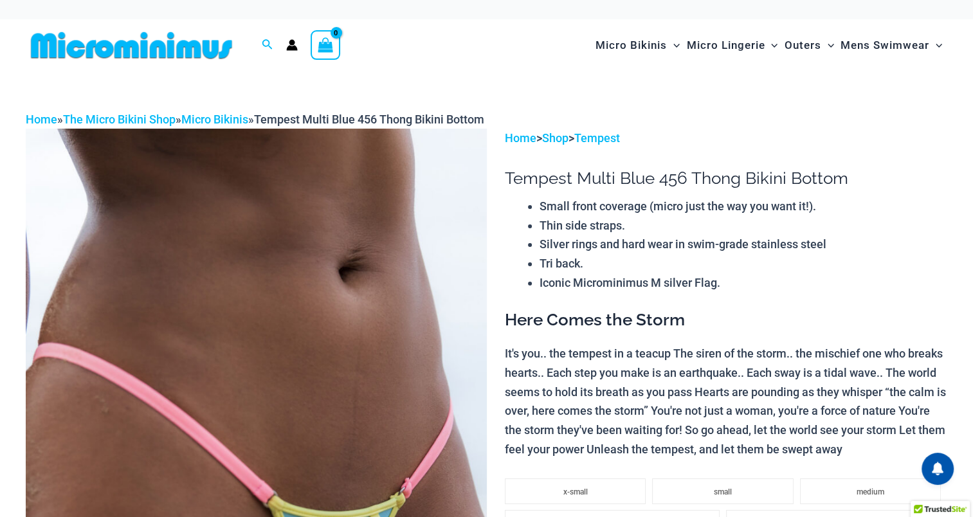
click at [291, 357] on img at bounding box center [256, 475] width 461 height 692
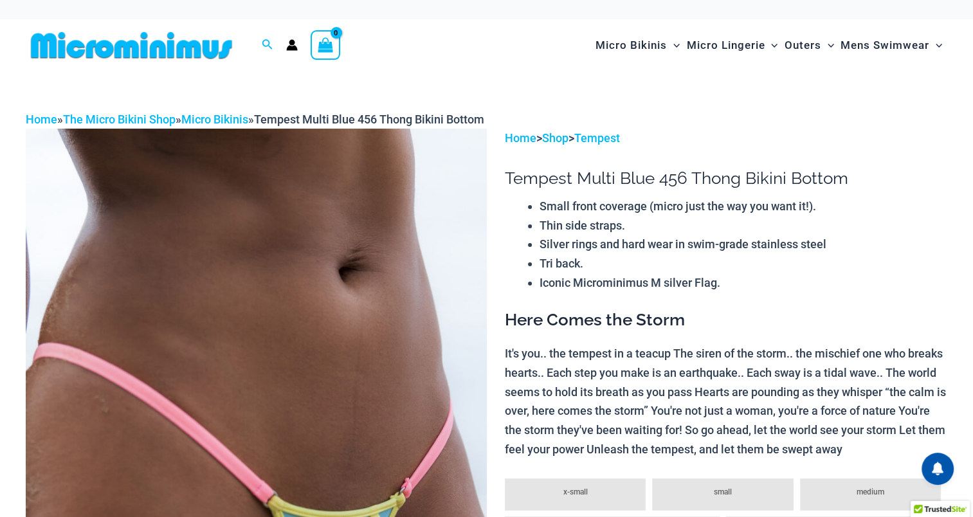
click at [327, 425] on img at bounding box center [256, 475] width 461 height 692
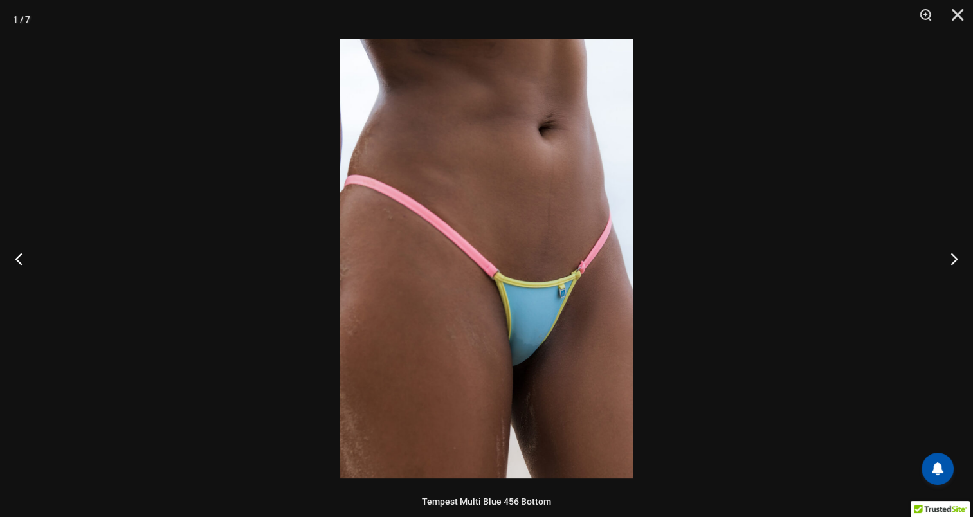
click at [548, 365] on img at bounding box center [486, 259] width 293 height 440
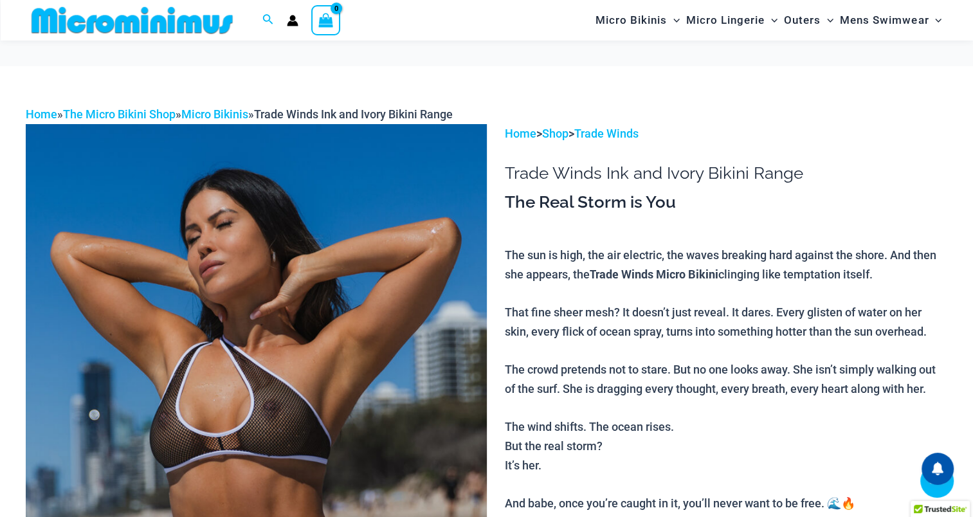
scroll to position [440, 0]
